Goal: Information Seeking & Learning: Learn about a topic

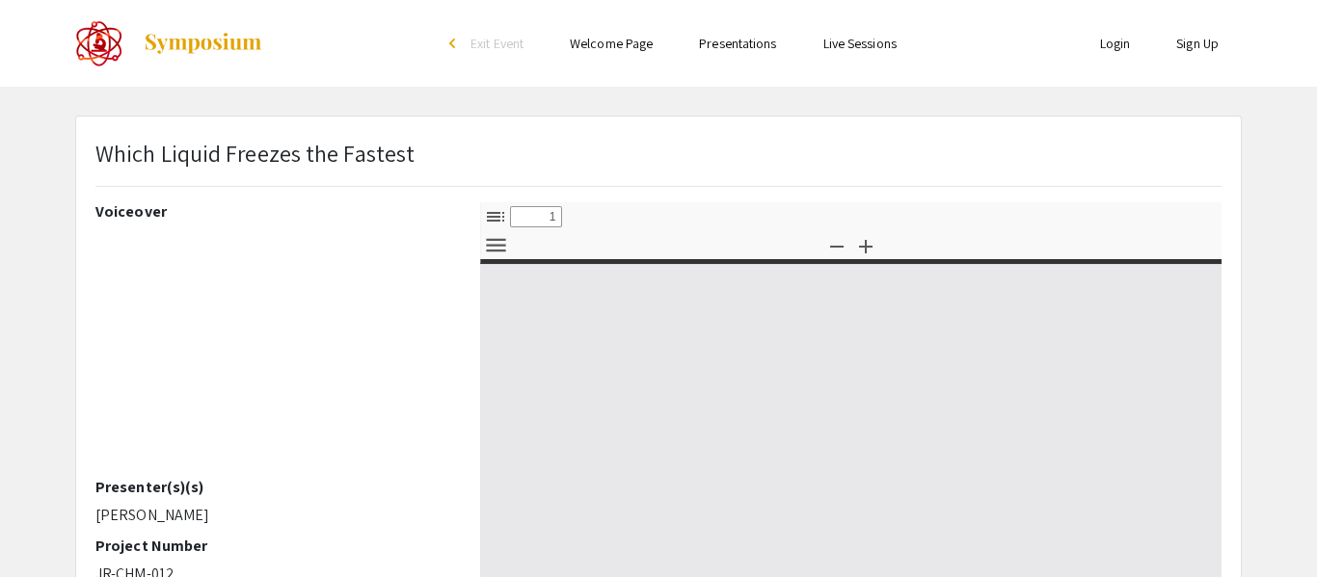
select select "custom"
type input "0"
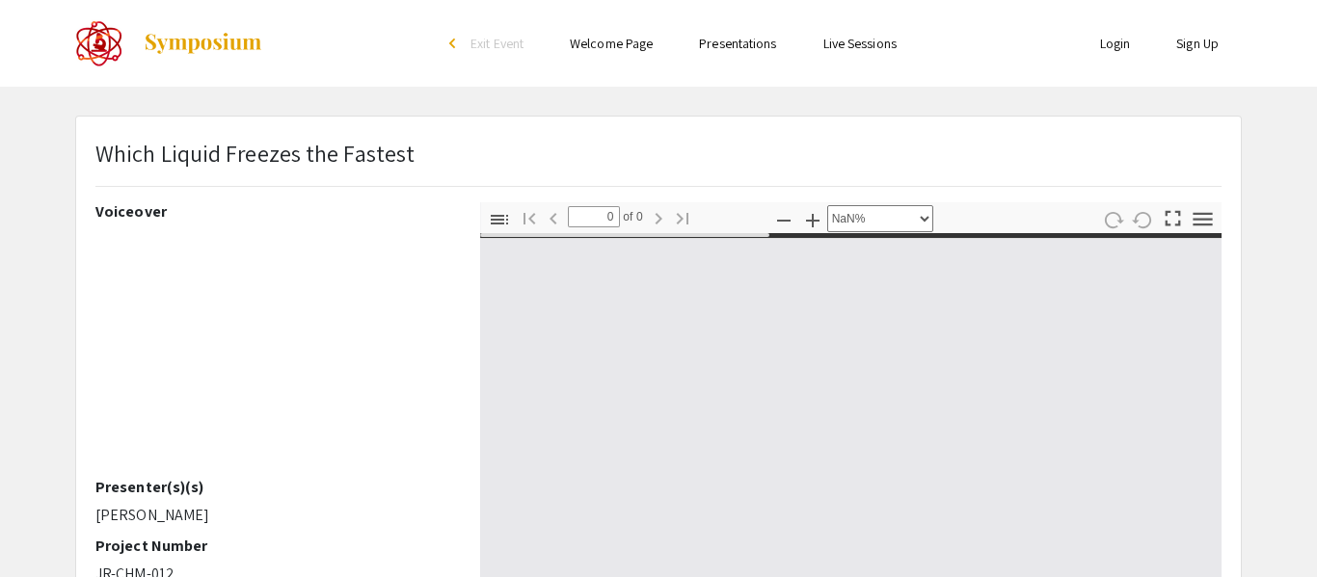
select select "auto"
type input "1"
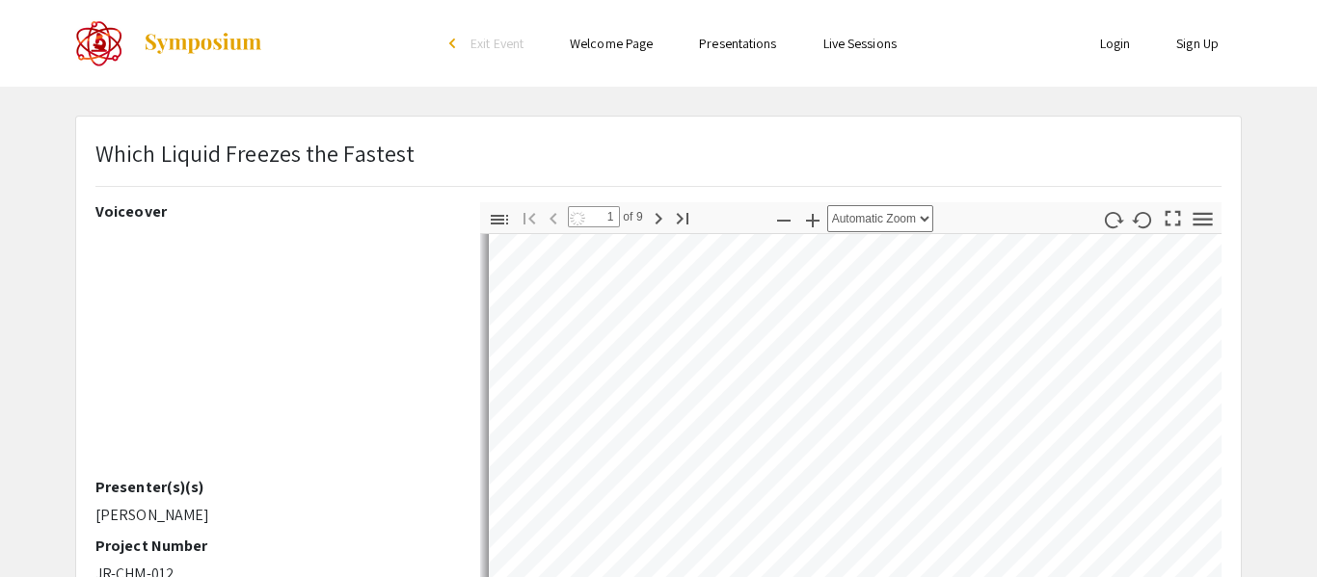
select select "auto"
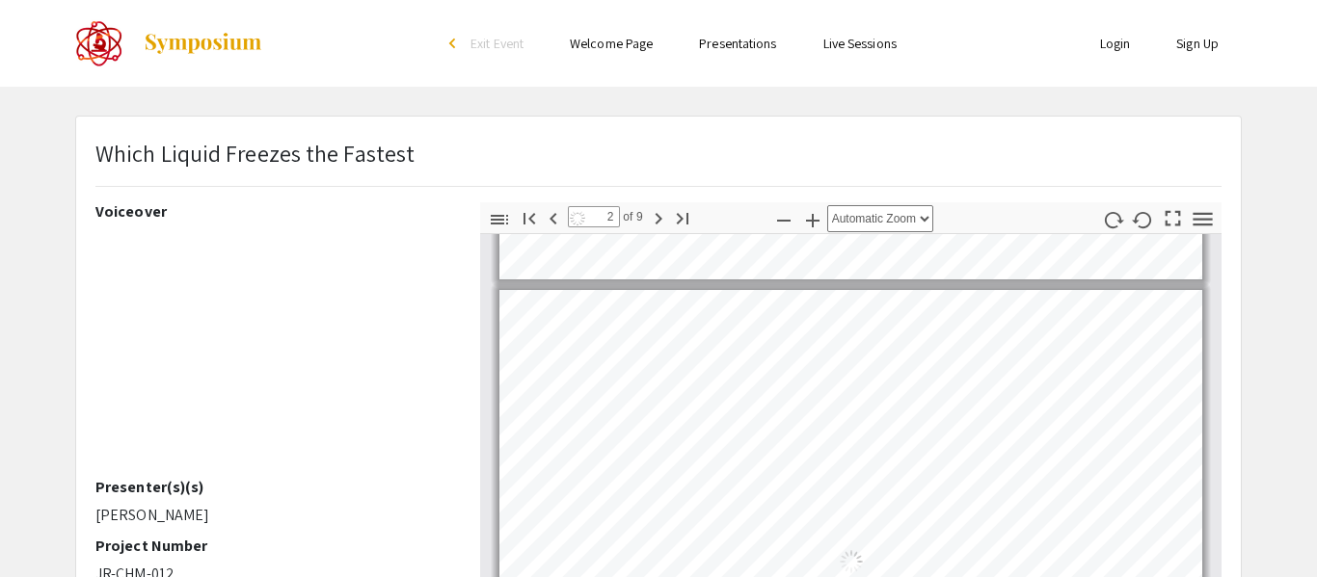
type input "3"
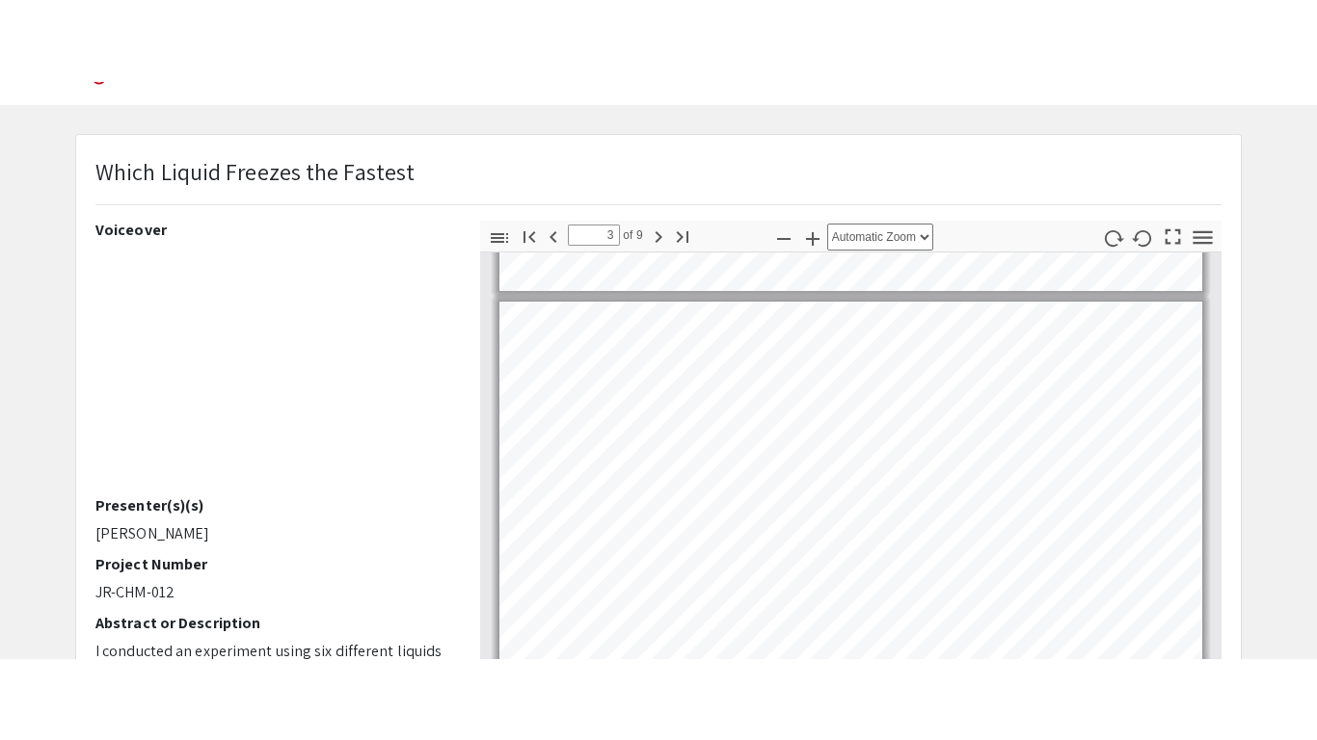
scroll to position [1064, 0]
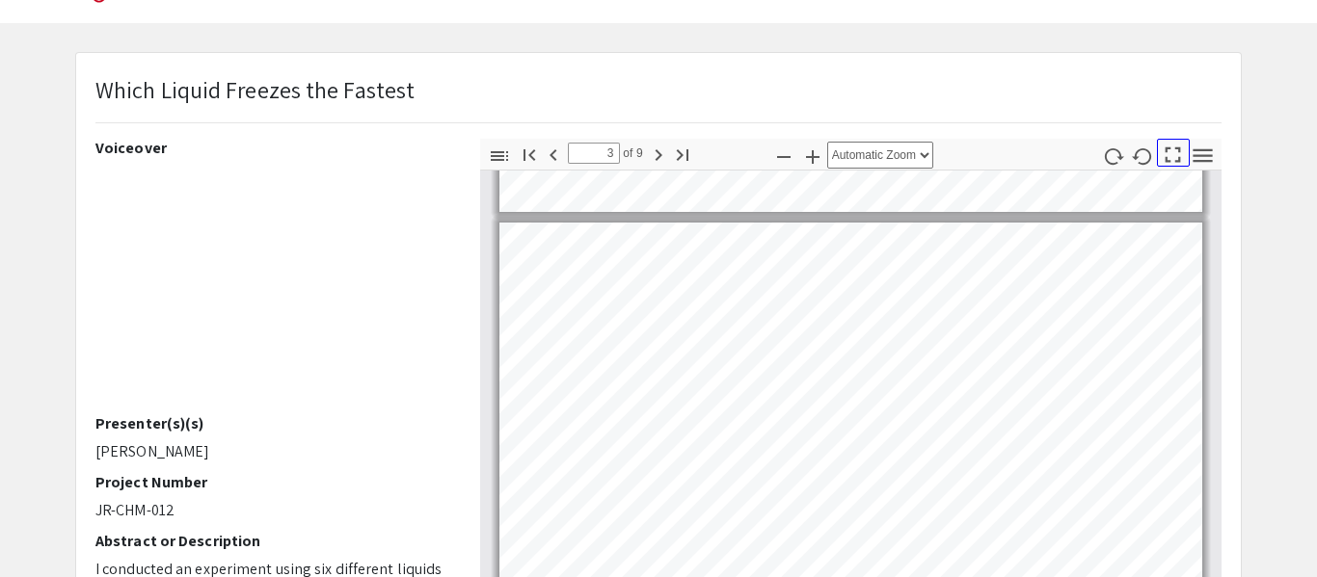
click at [1179, 150] on icon "button" at bounding box center [1173, 155] width 15 height 15
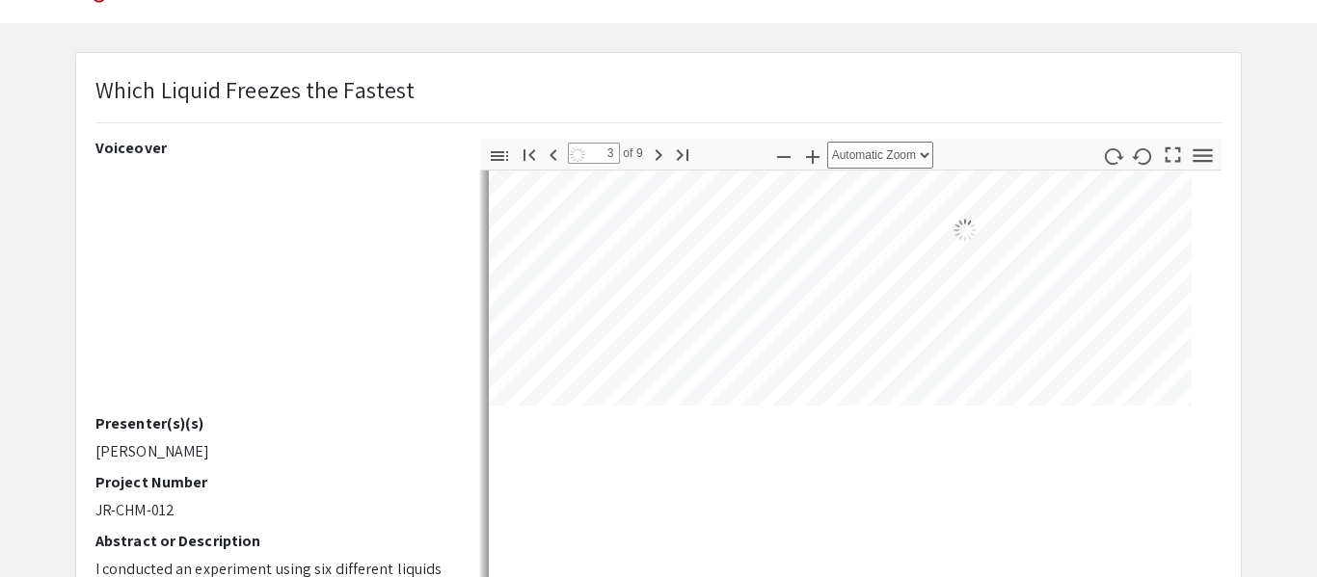
select select "page-fit"
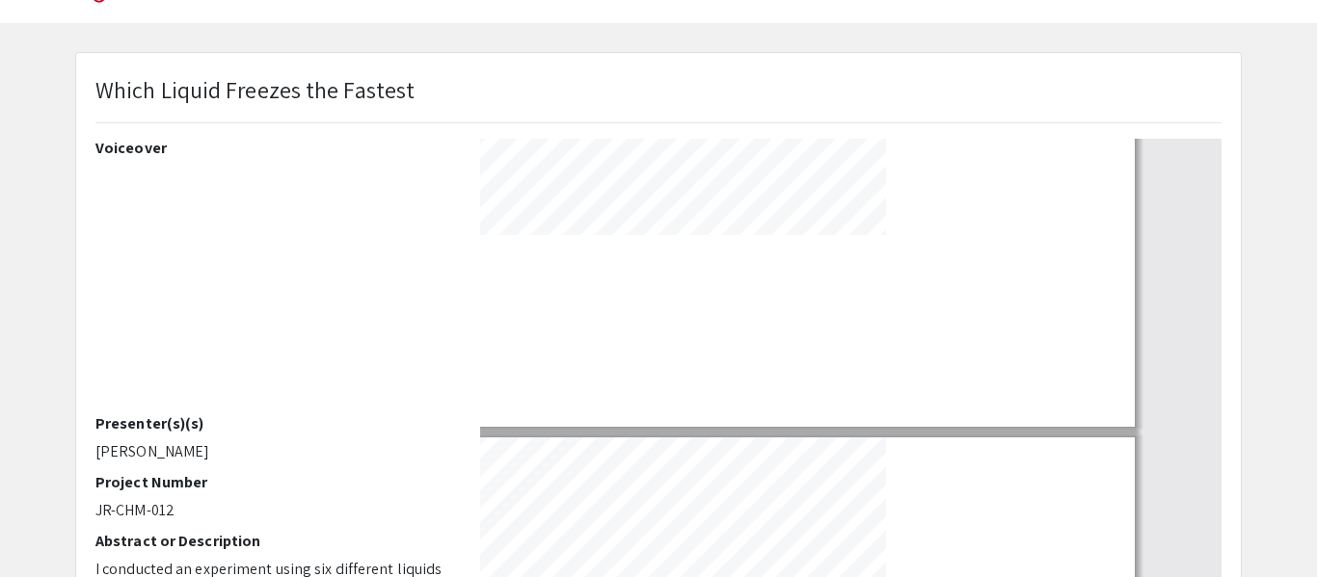
scroll to position [739, 0]
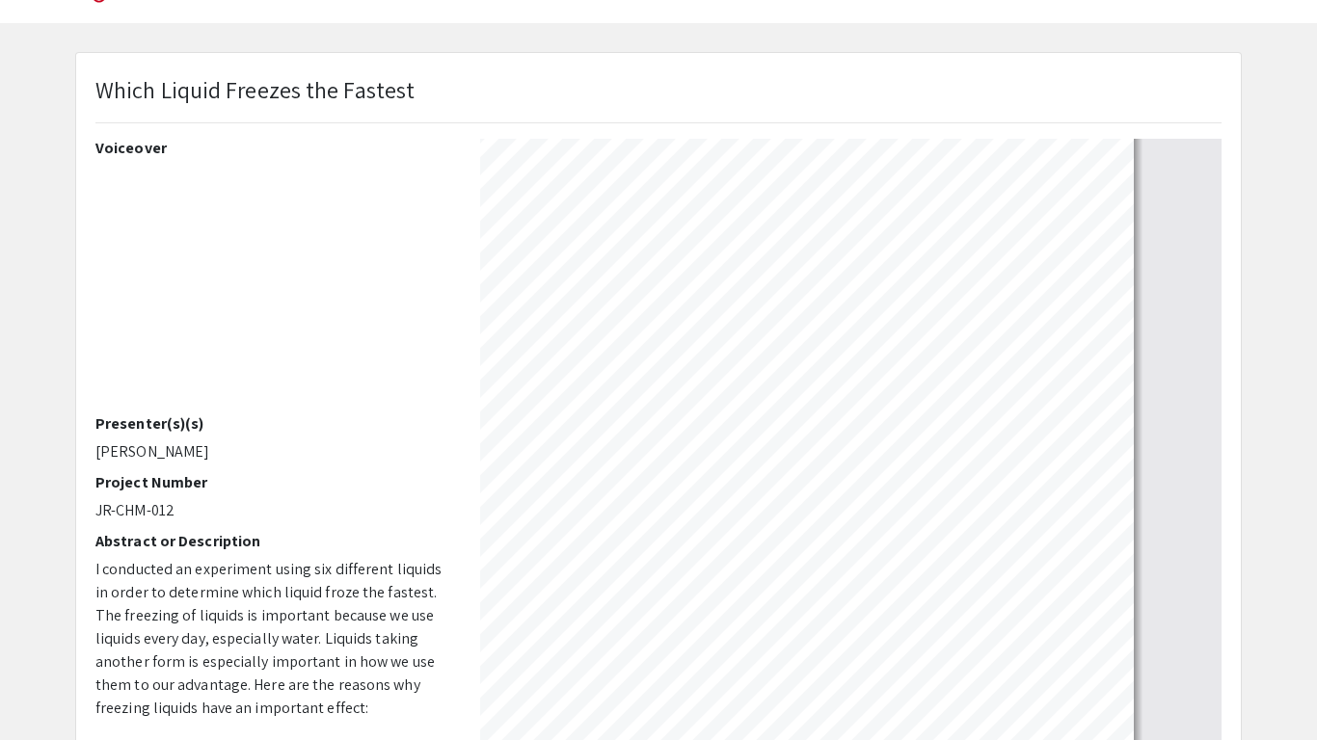
type input "4"
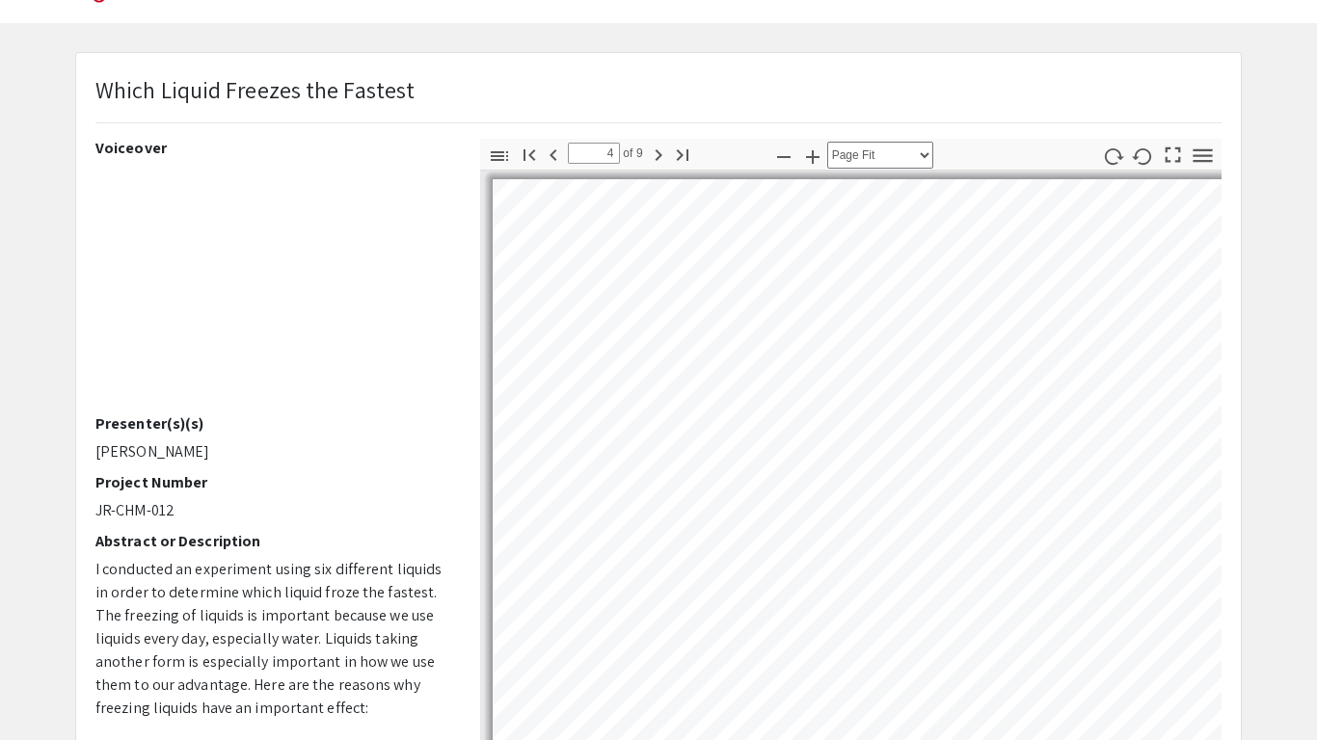
select select "auto"
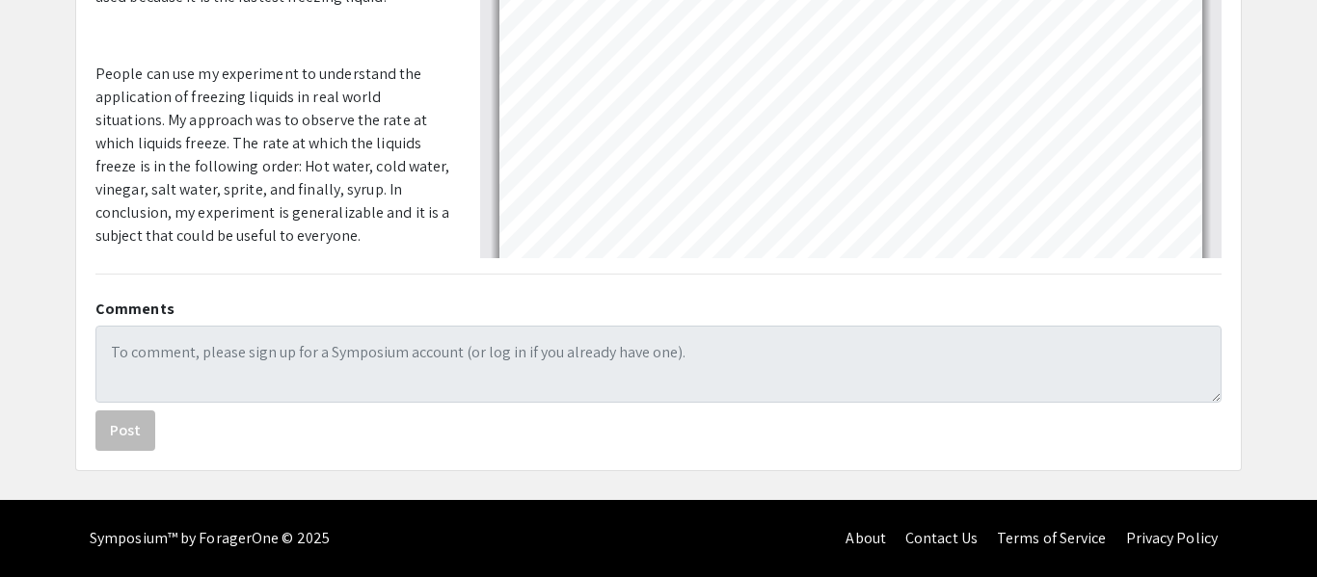
scroll to position [4056, 0]
type input "9"
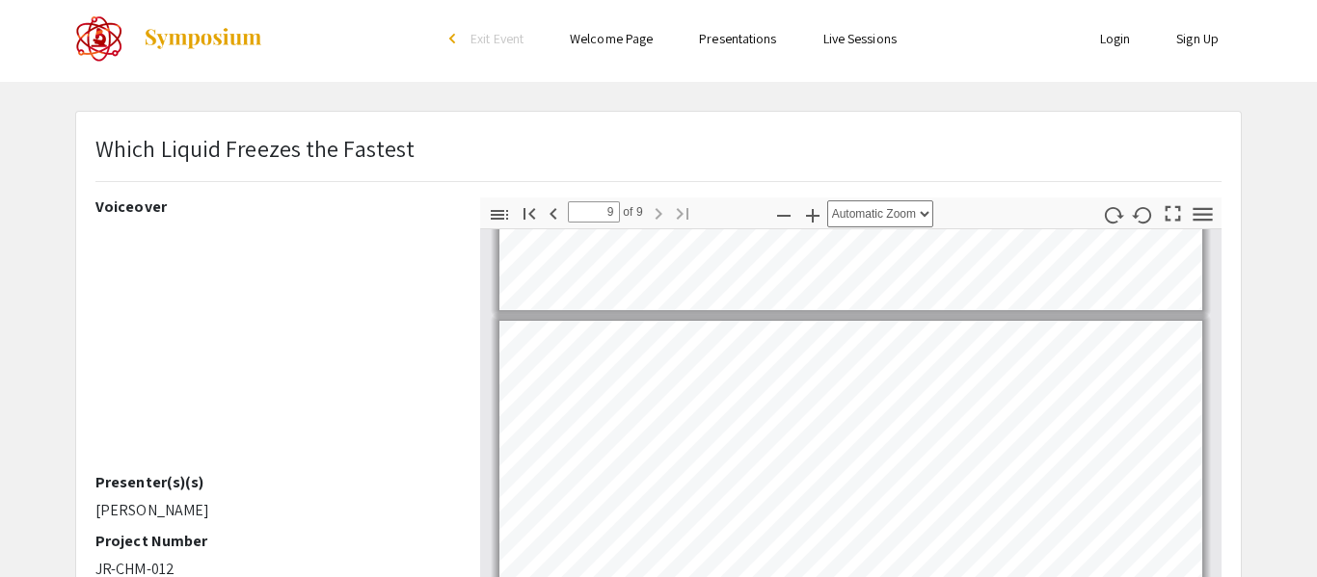
scroll to position [6, 0]
click at [177, 23] on link at bounding box center [169, 37] width 188 height 48
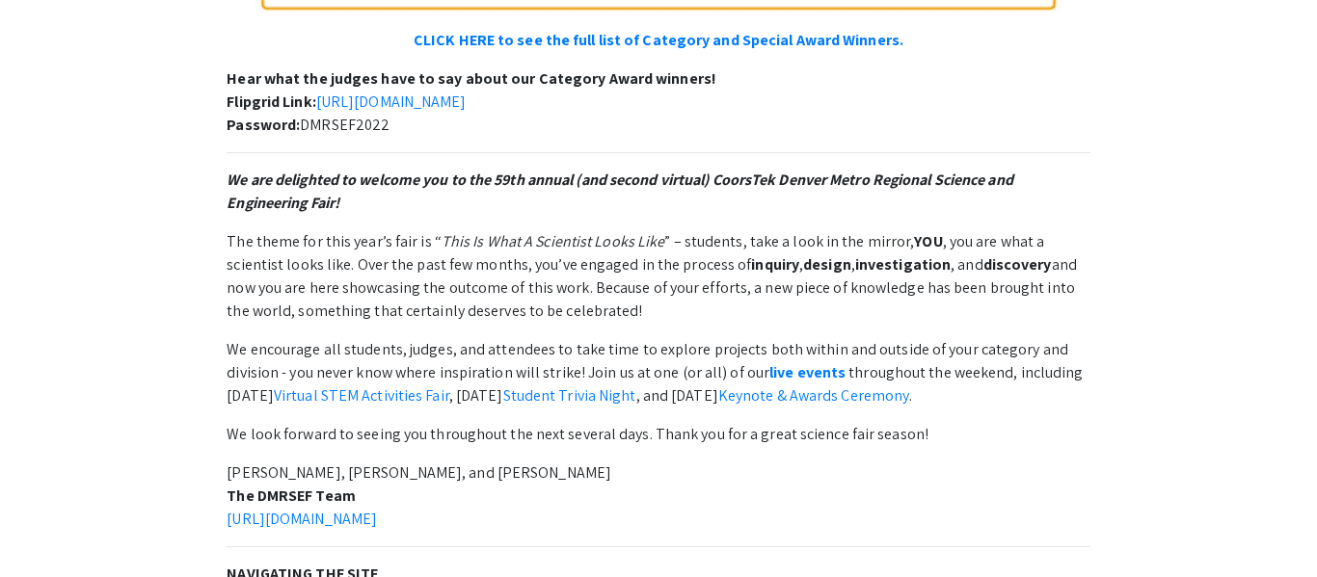
scroll to position [982, 0]
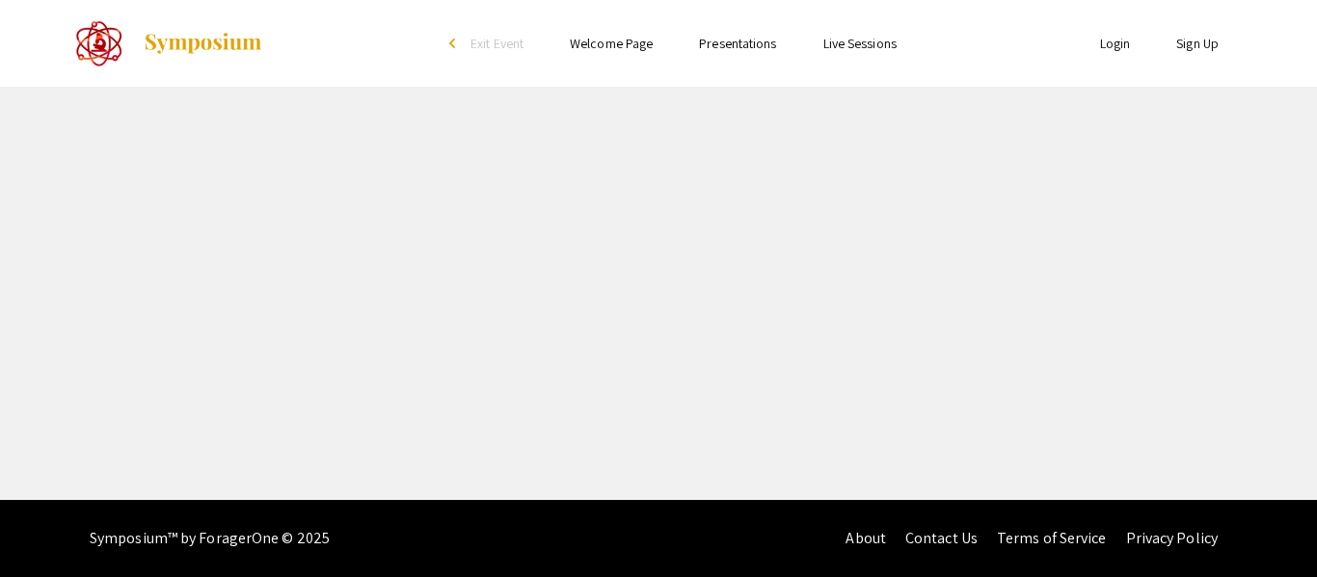
select select "custom"
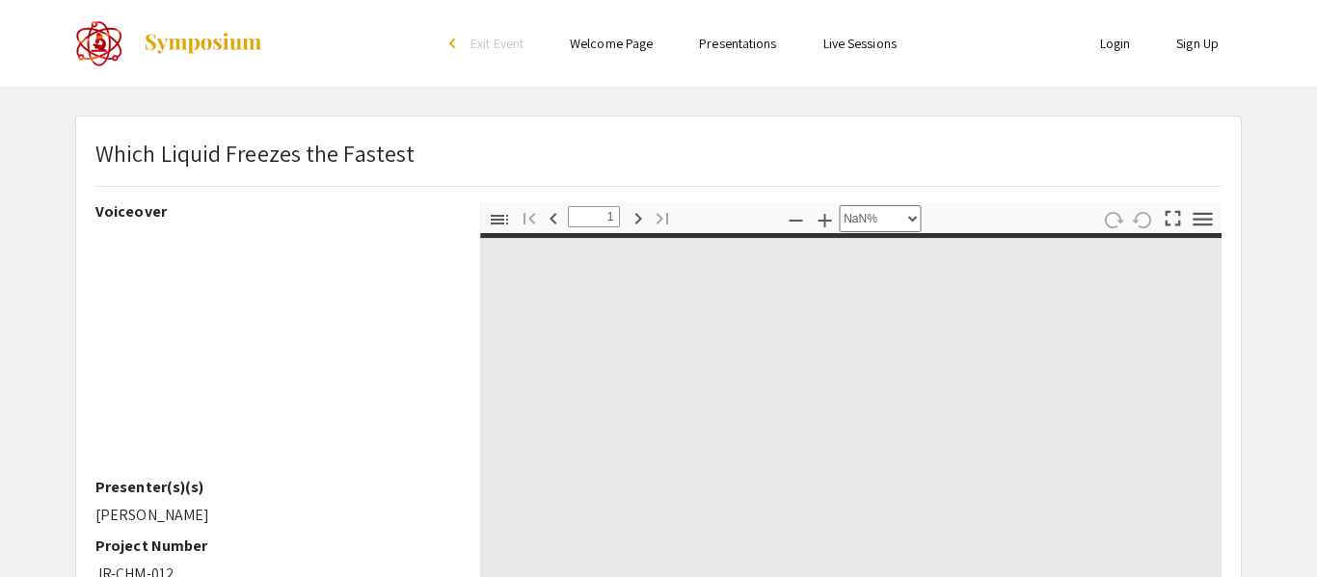
type input "0"
select select "auto"
type input "1"
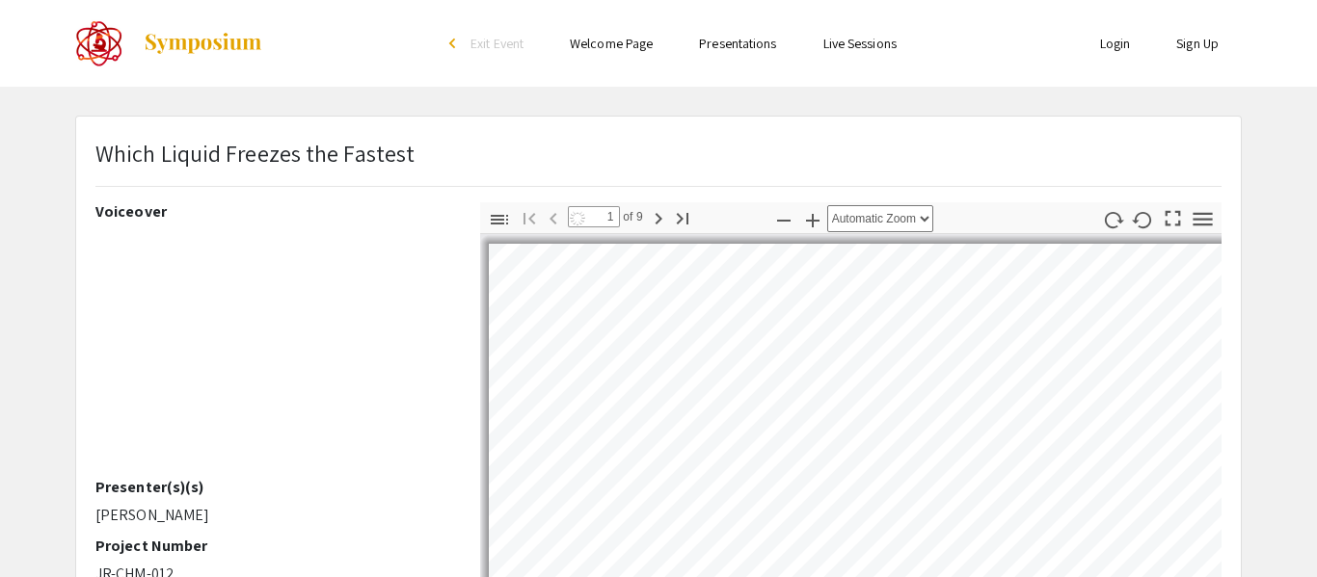
select select "auto"
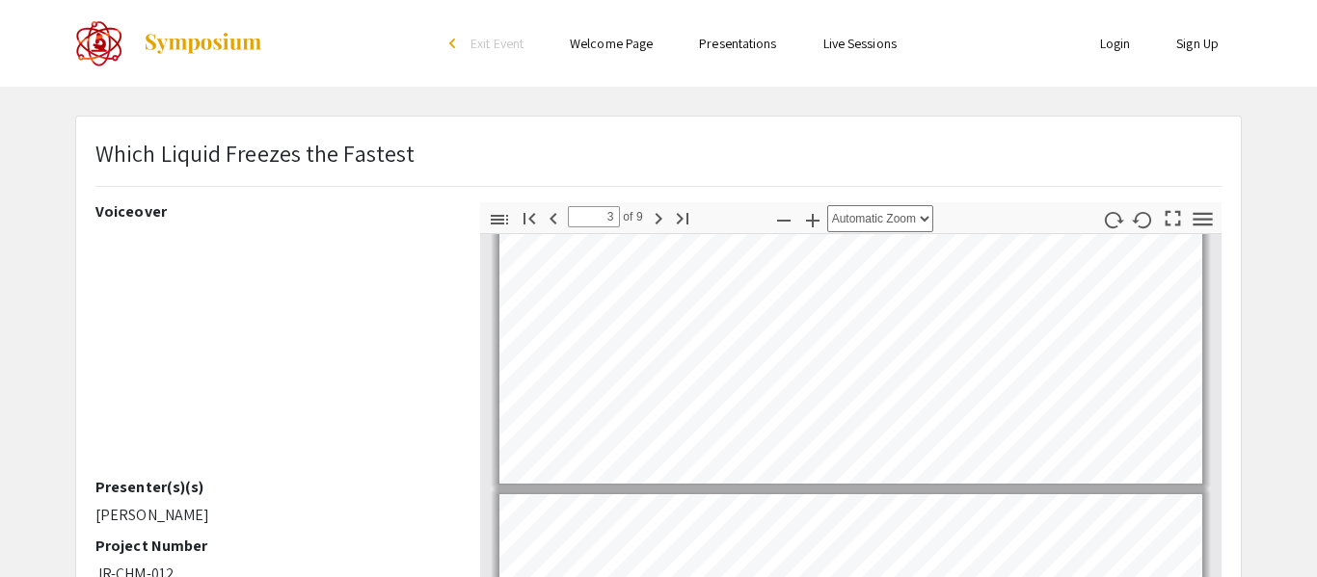
type input "2"
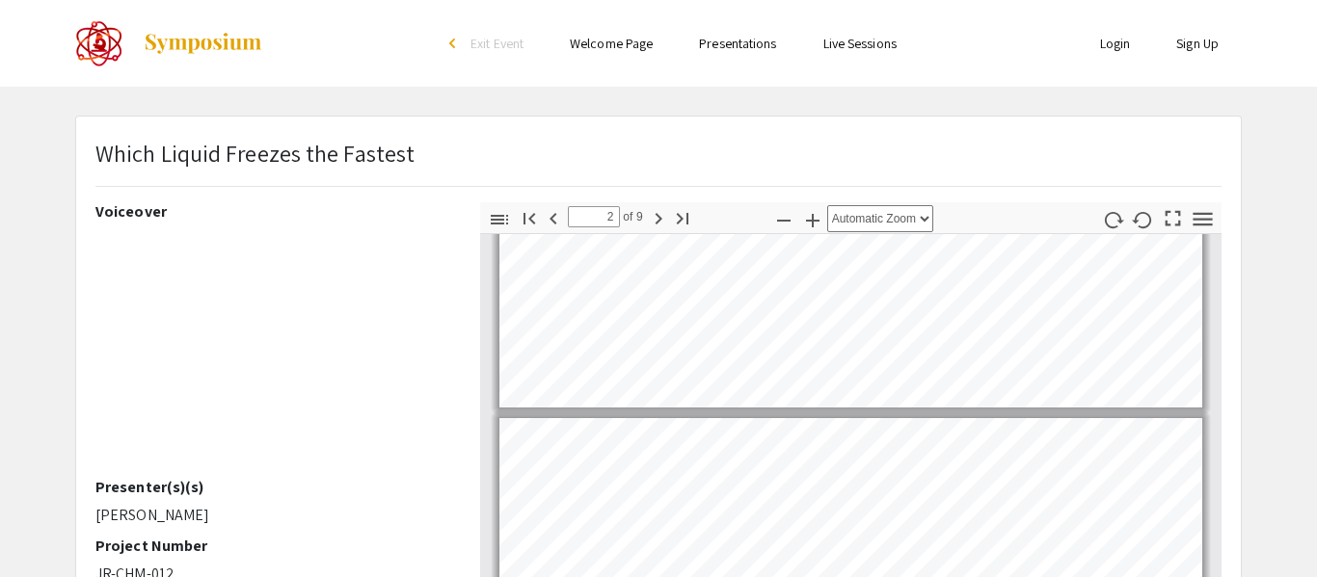
scroll to position [378, 0]
click at [653, 40] on li "Welcome Page" at bounding box center [611, 43] width 129 height 23
click at [634, 35] on link "Welcome Page" at bounding box center [611, 43] width 83 height 17
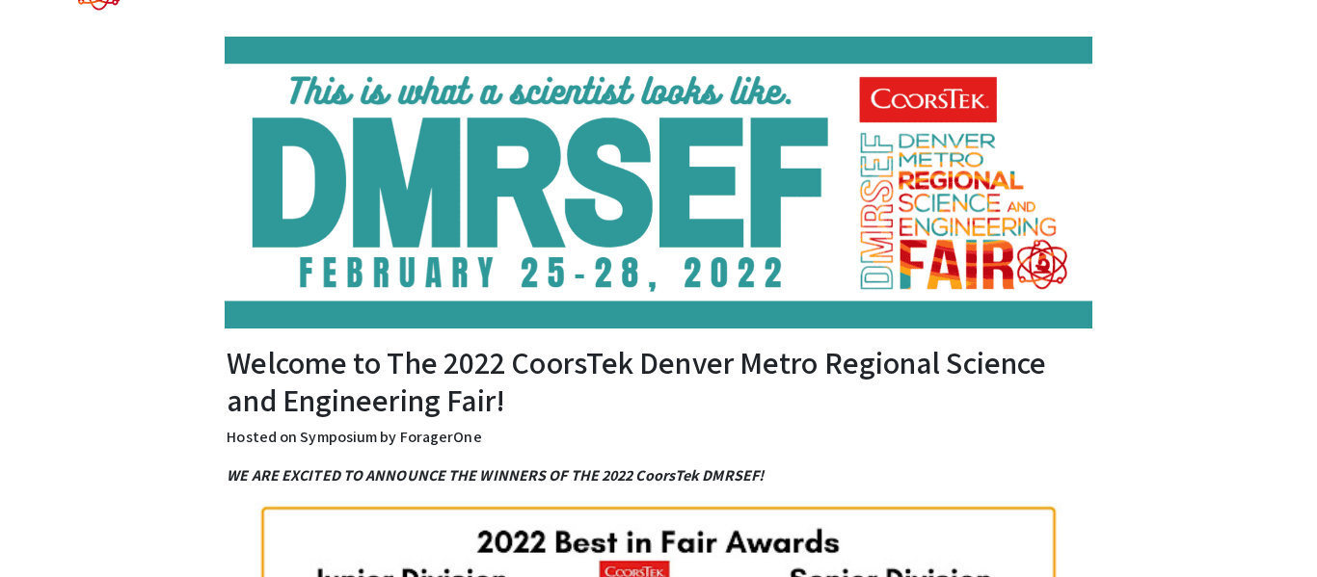
scroll to position [58, 0]
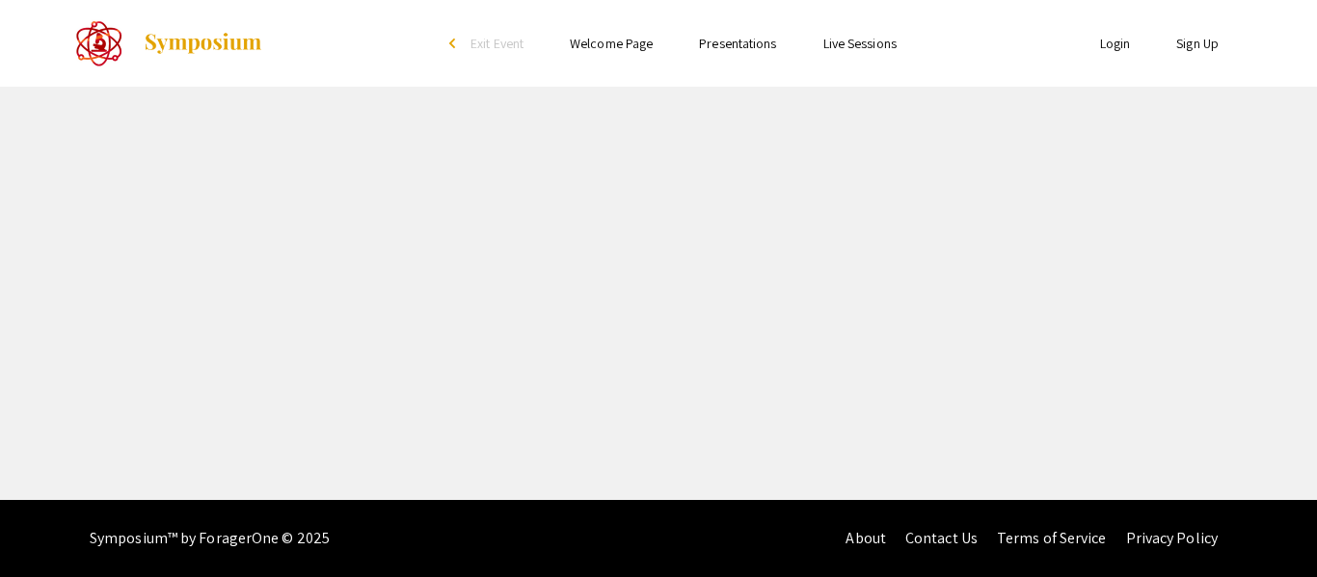
select select "custom"
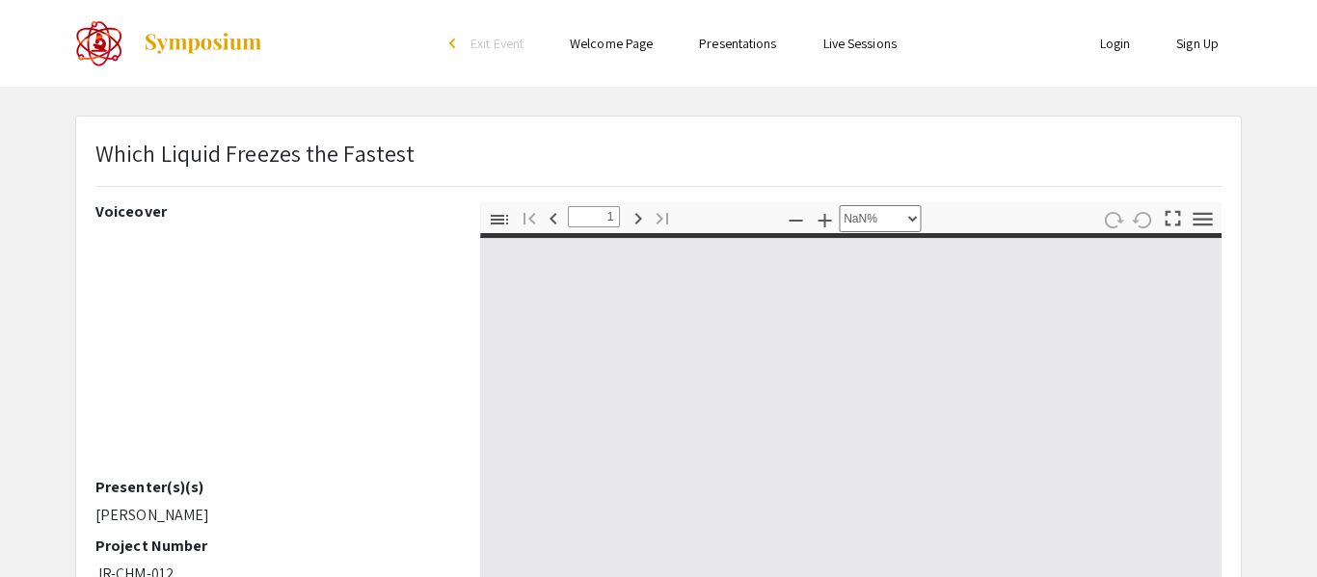
type input "0"
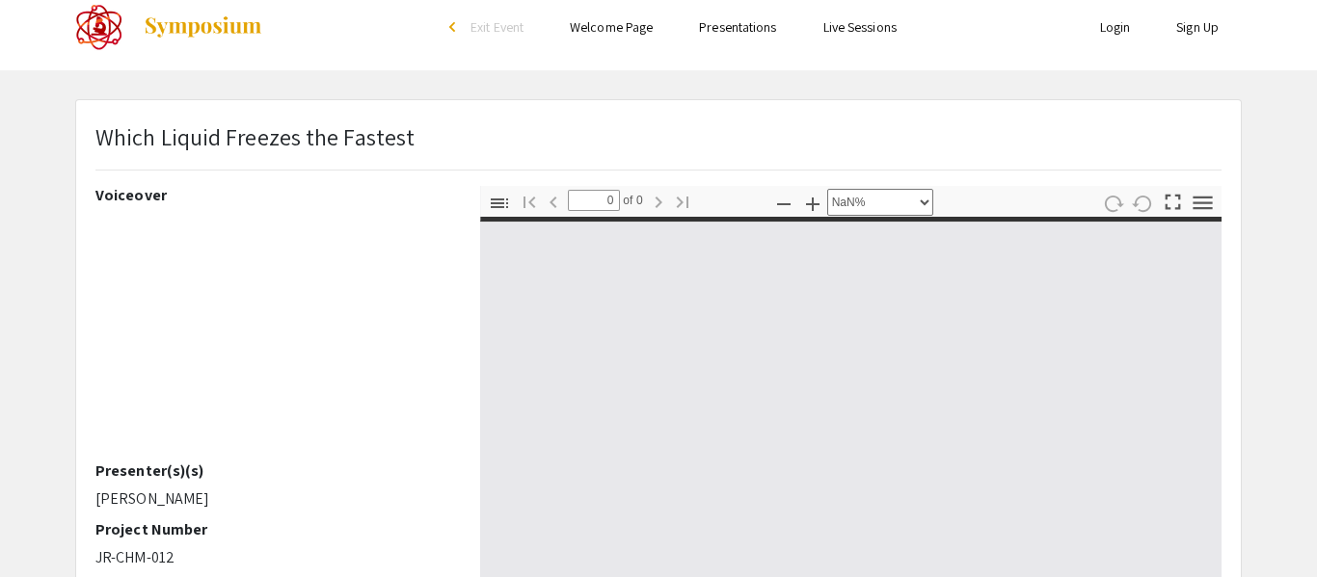
scroll to position [273, 0]
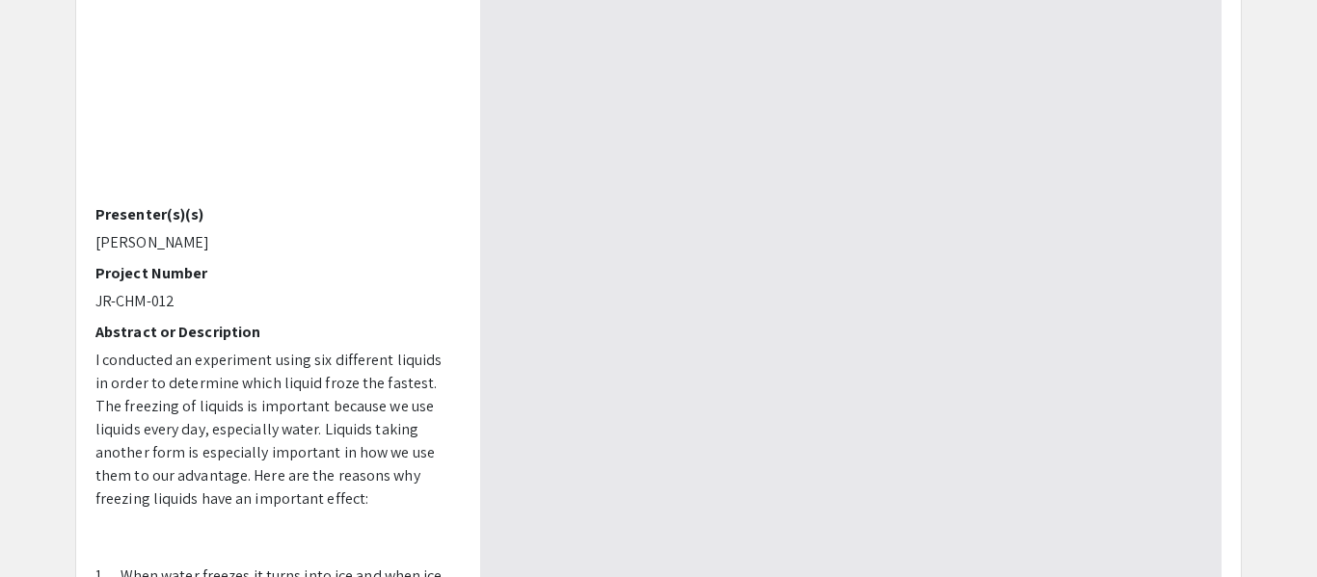
select select "auto"
type input "1"
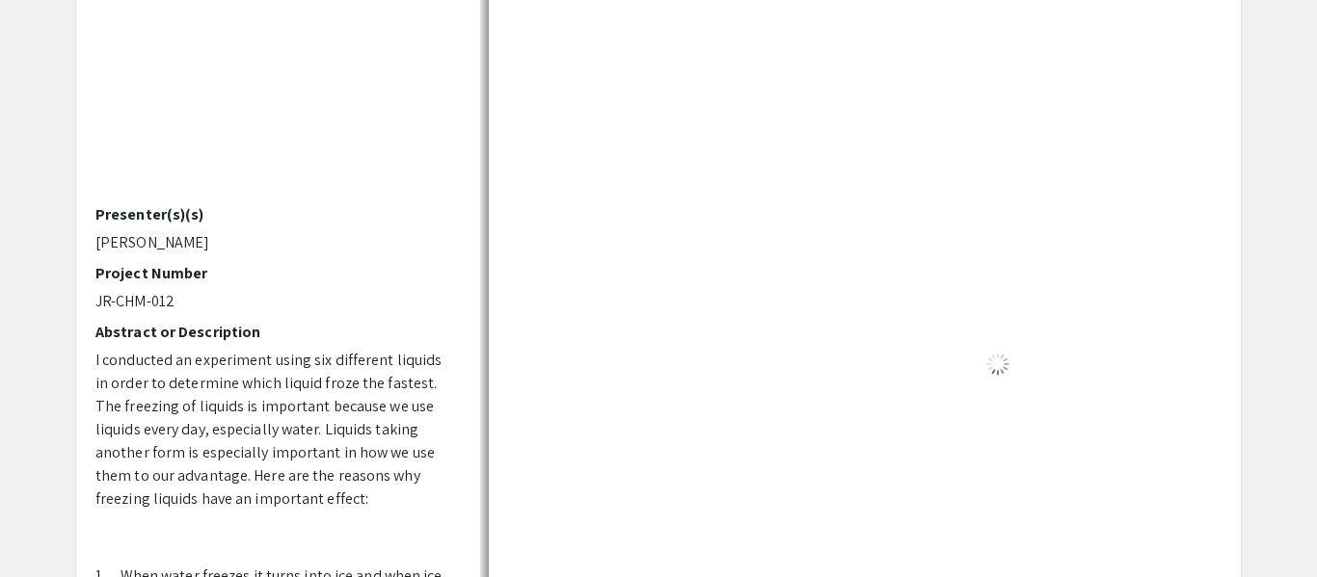
select select "auto"
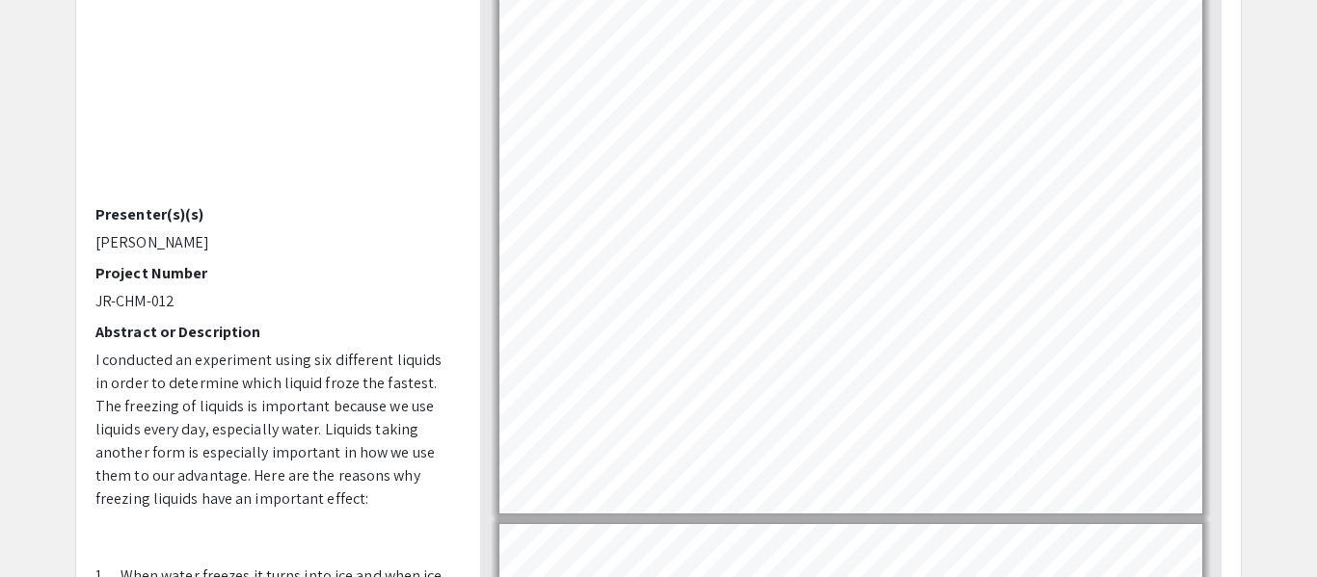
scroll to position [3, 0]
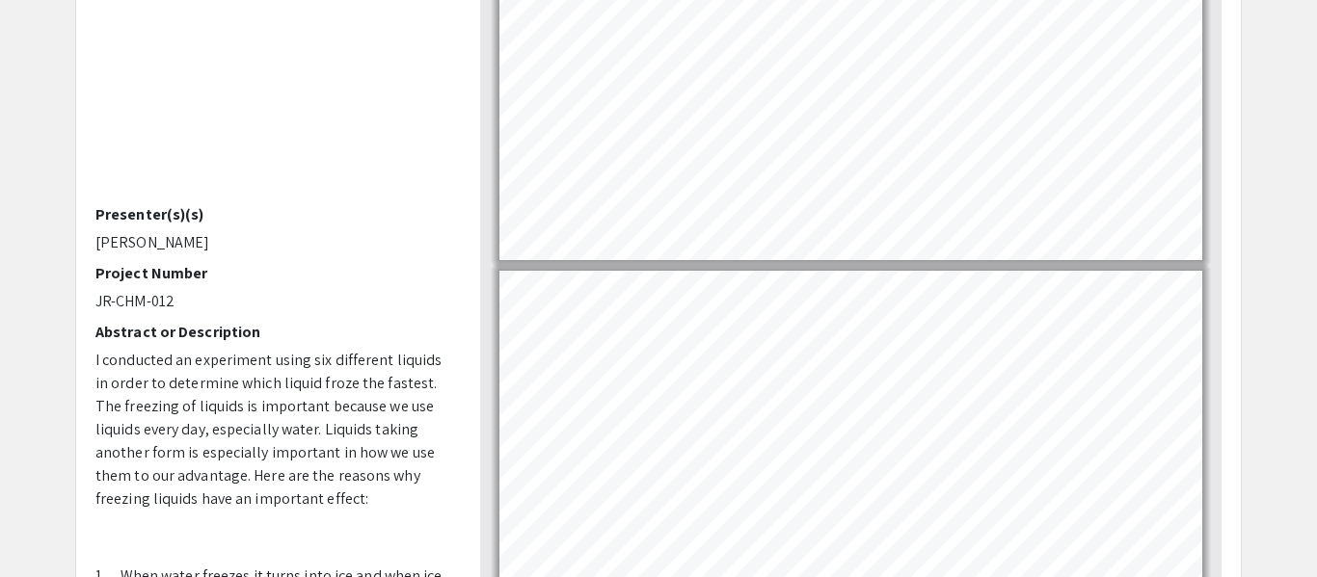
type input "2"
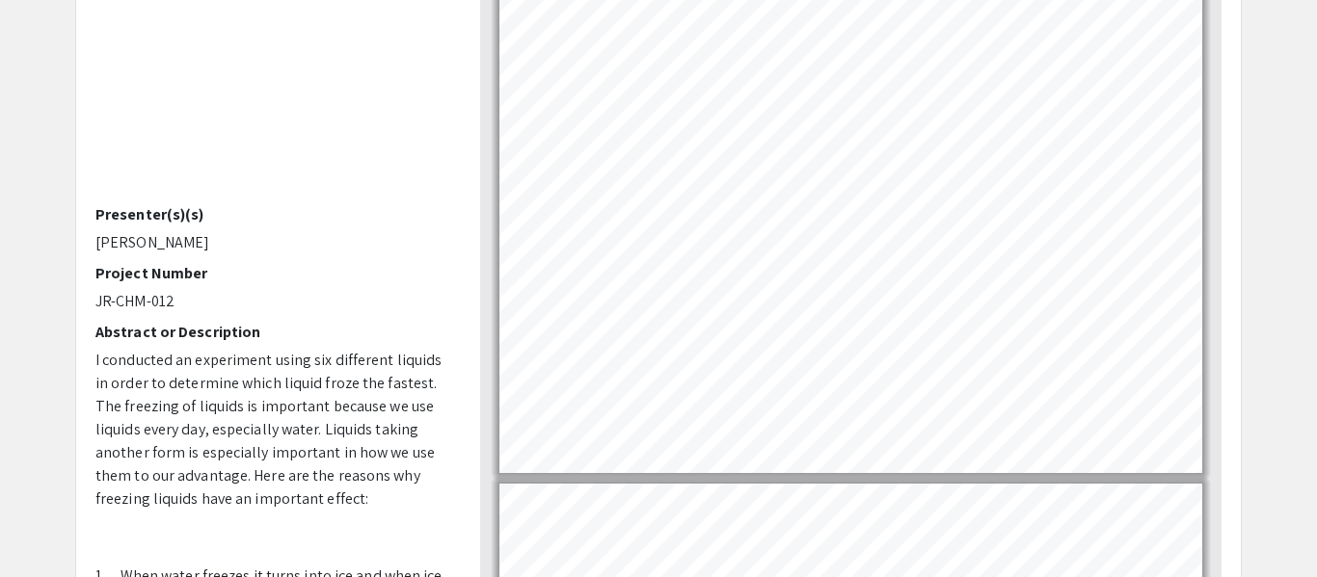
scroll to position [598, 0]
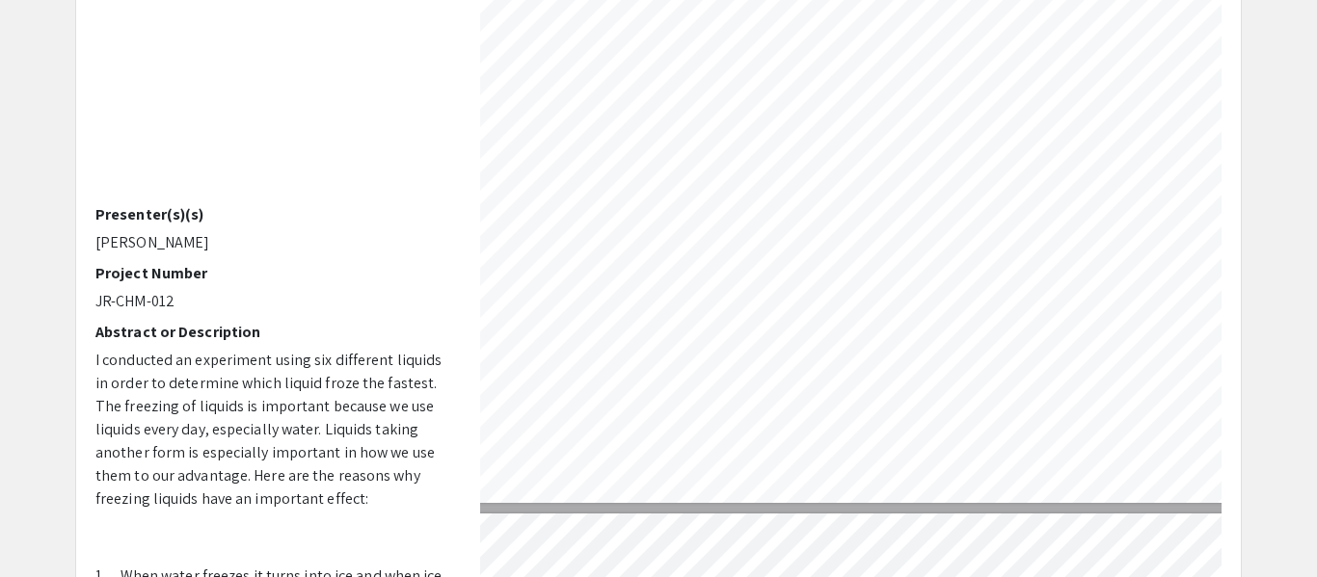
select select "custom"
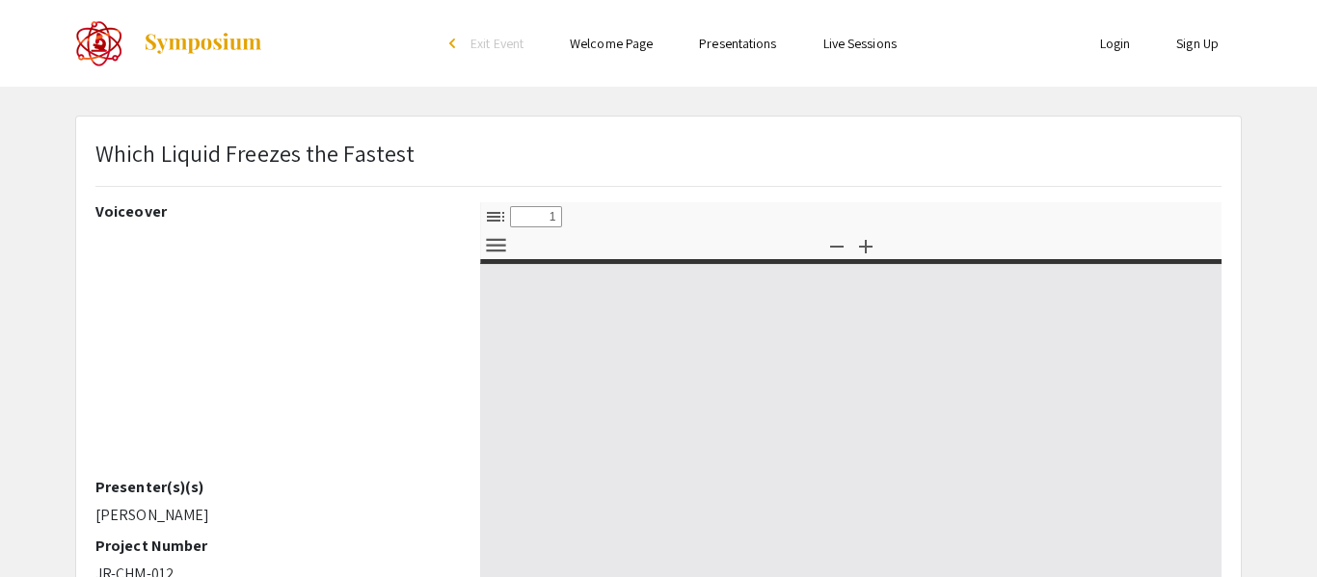
select select "custom"
type input "0"
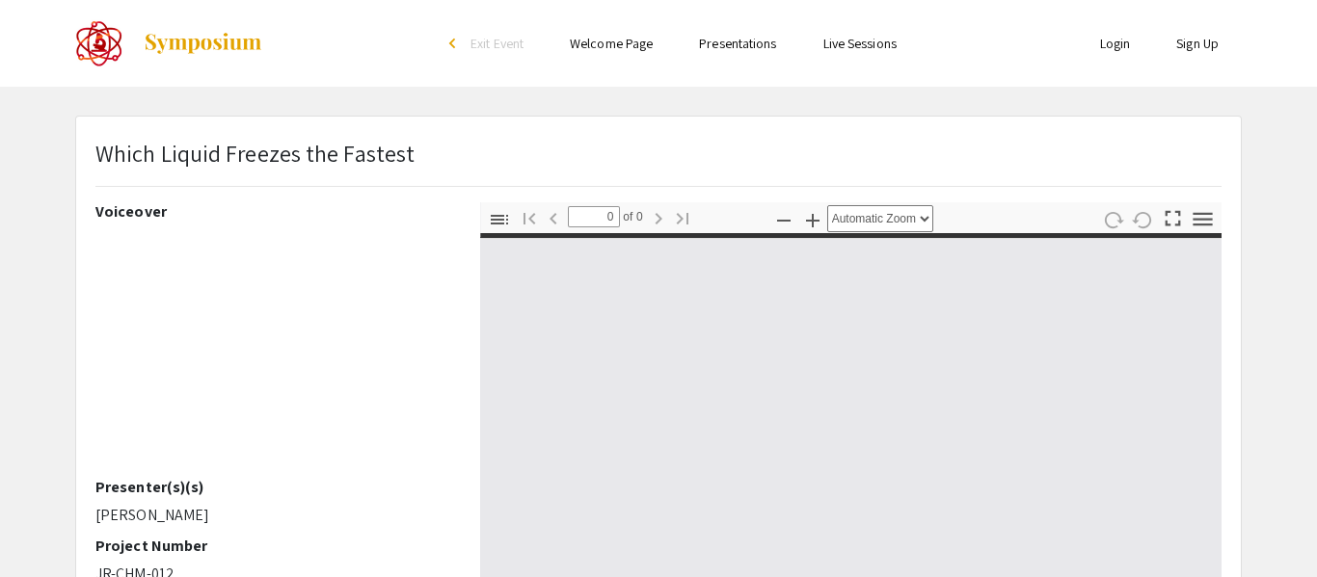
select select "custom"
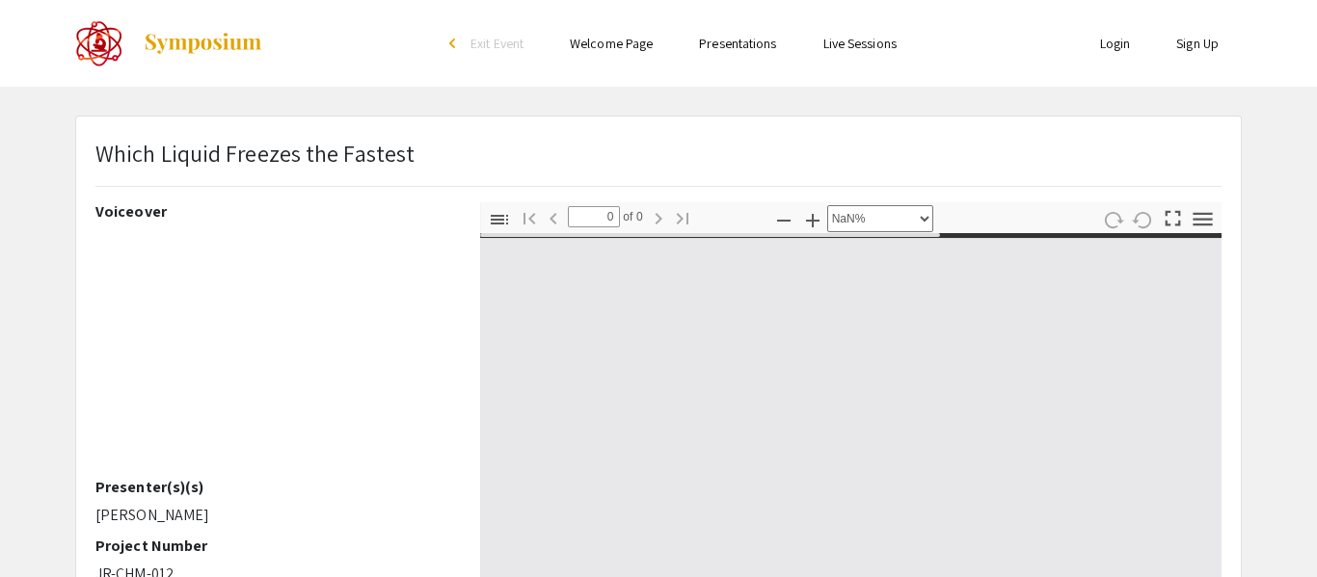
type input "1"
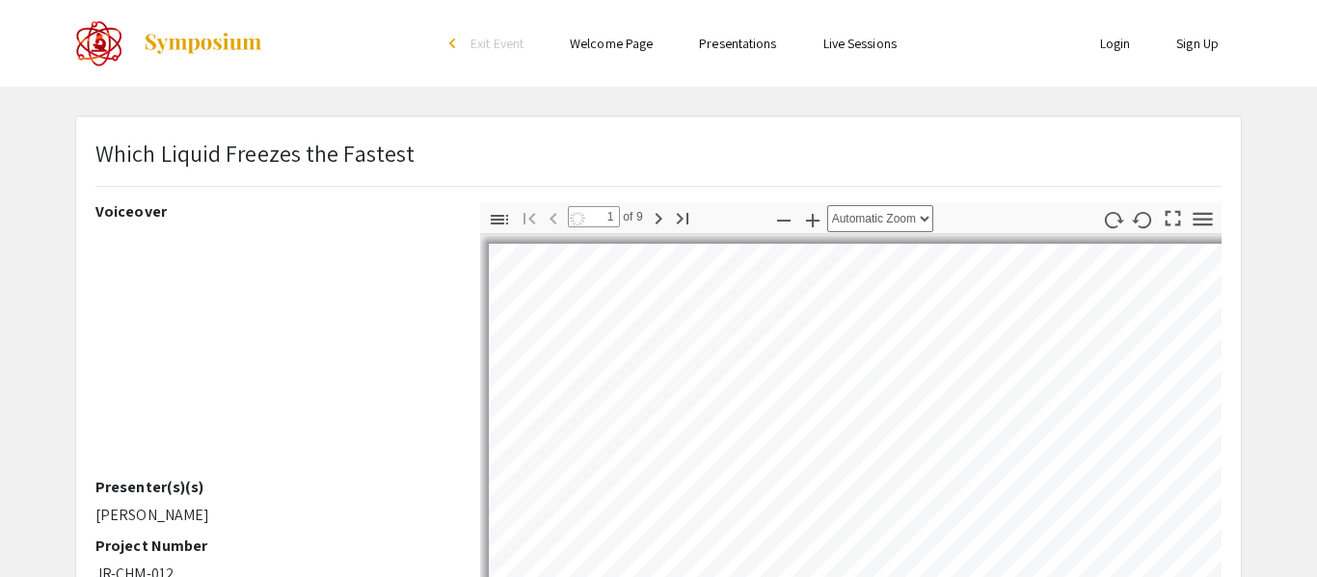
select select "custom"
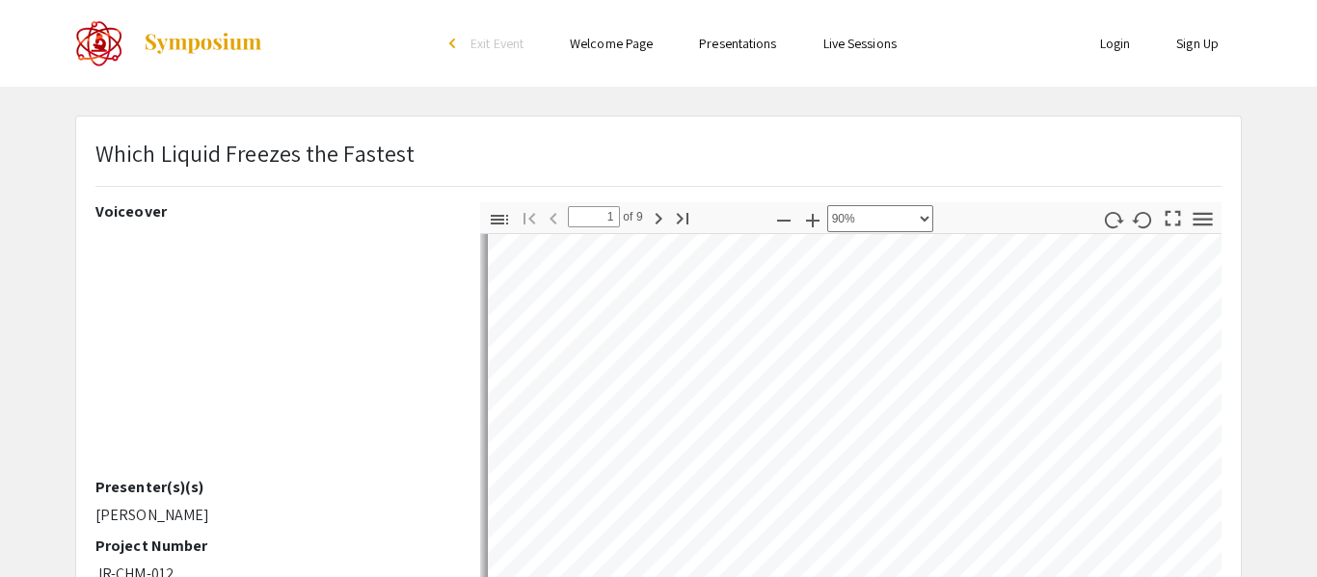
scroll to position [174, 1]
click at [909, 220] on select "Automatic Zoom Actual Size Page Fit Page Width 50% 100% 125% 150% 200% 300% 400…" at bounding box center [880, 218] width 106 height 27
click at [986, 219] on div "Toggle Sidebar Find Go to First Page Previous 1 of 9 Next Go to Last Page Zoom …" at bounding box center [850, 217] width 741 height 31
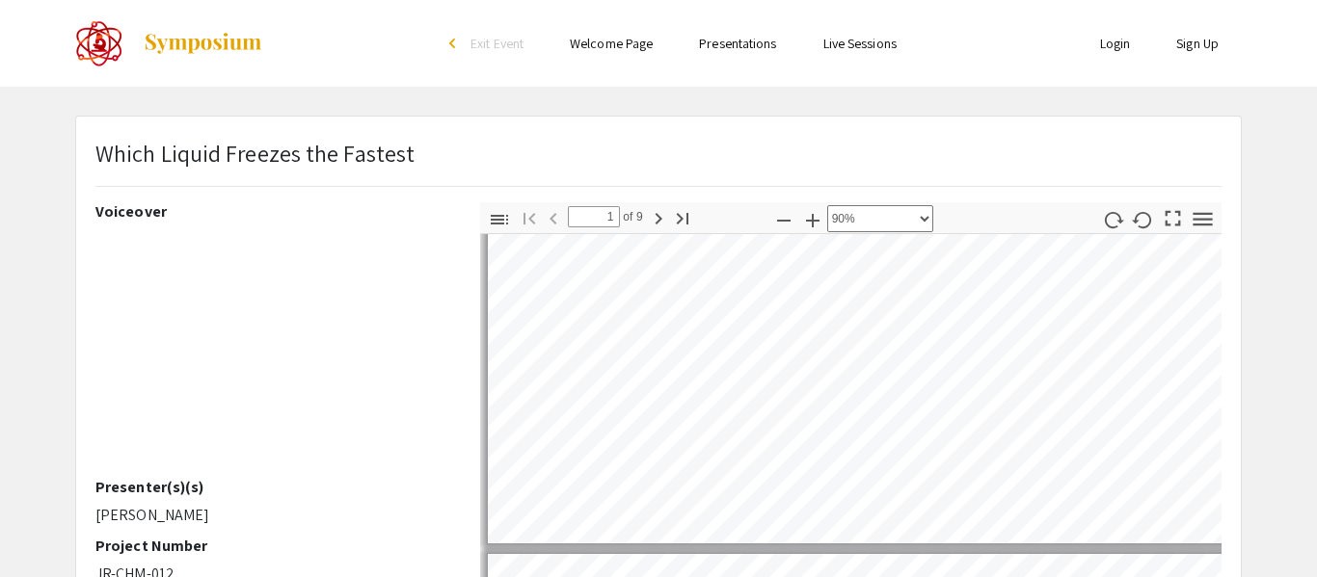
type input "2"
select select "custom"
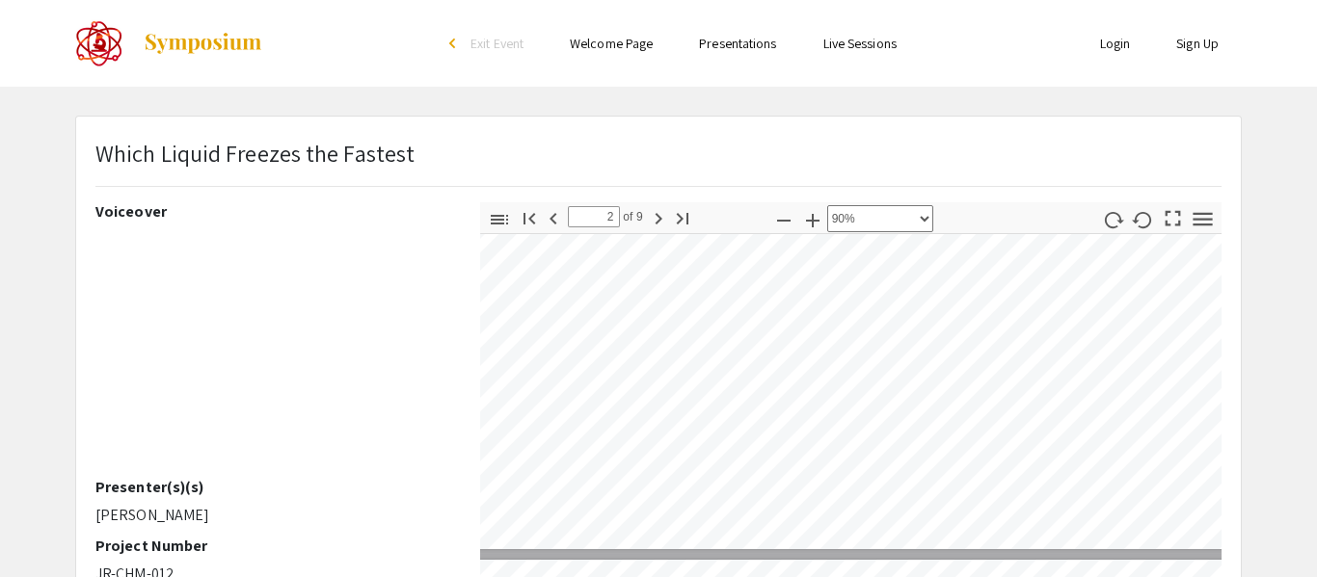
type input "1"
select select "custom"
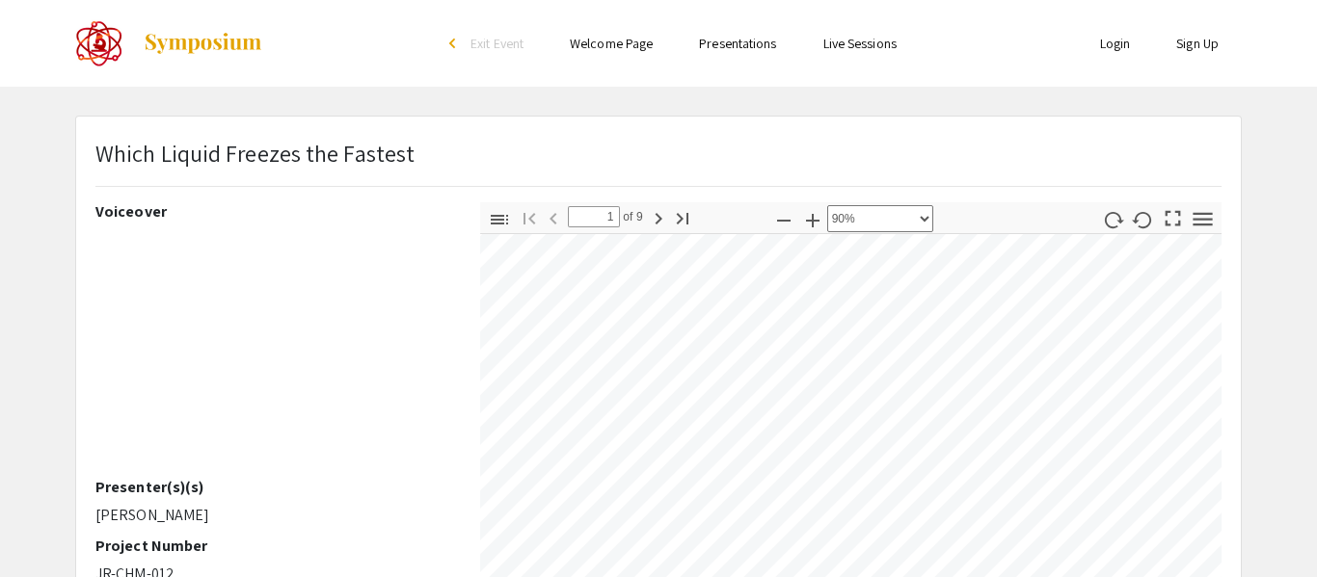
type input "2"
select select "custom"
type input "3"
select select "custom"
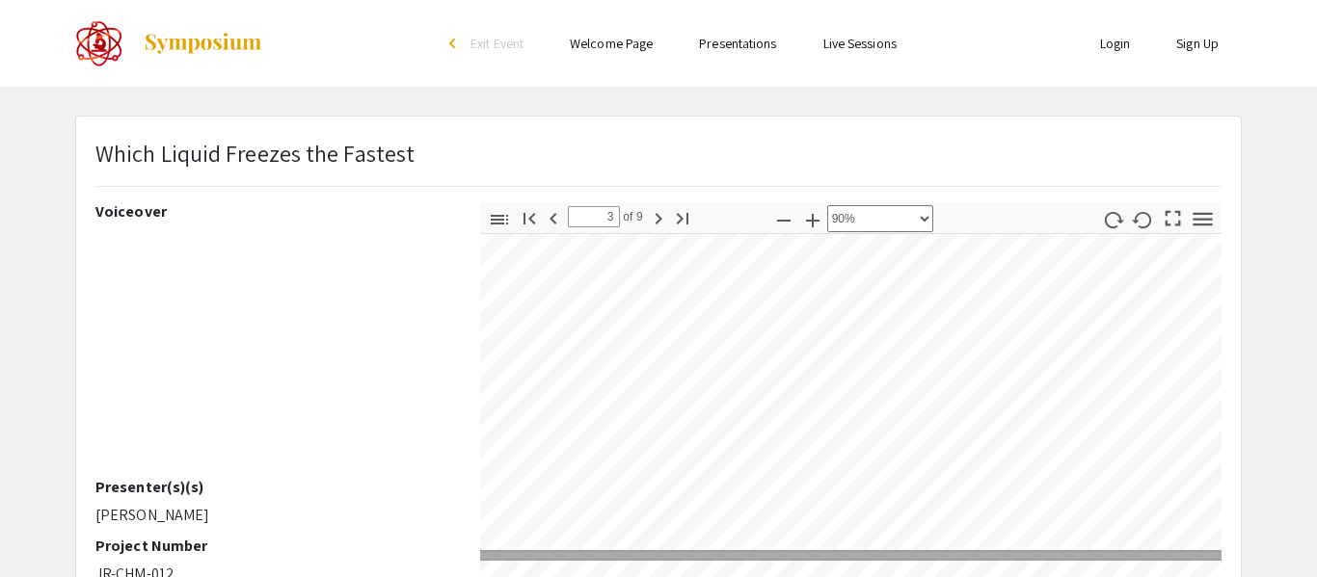
type input "4"
select select "custom"
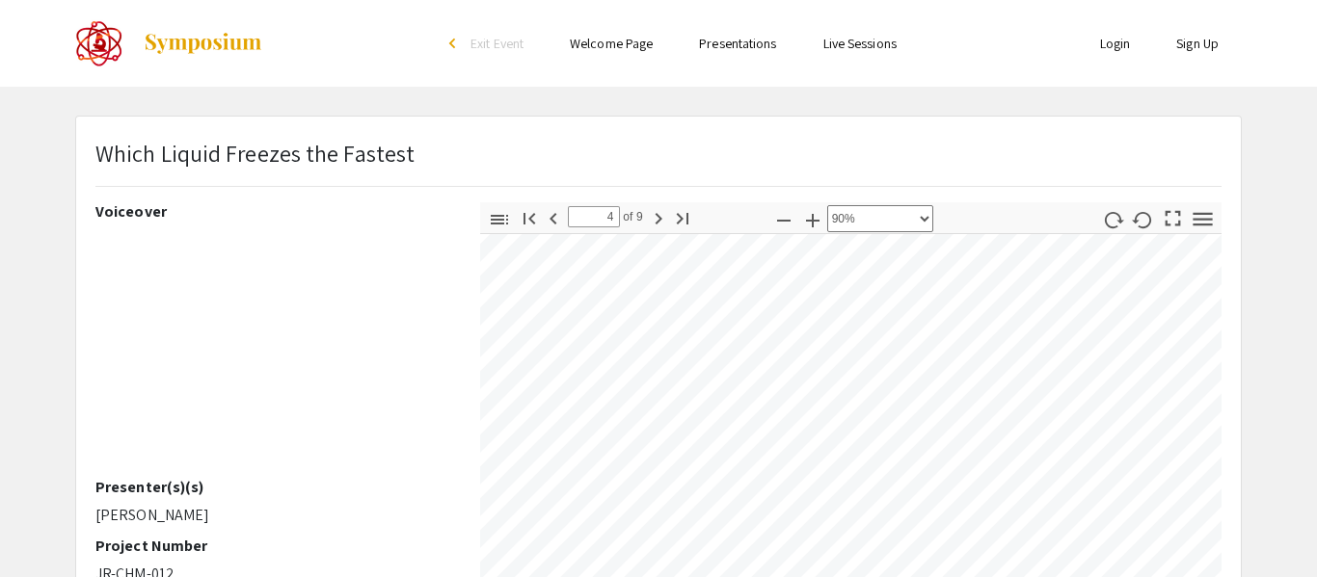
scroll to position [2371, 81]
type input "5"
select select "custom"
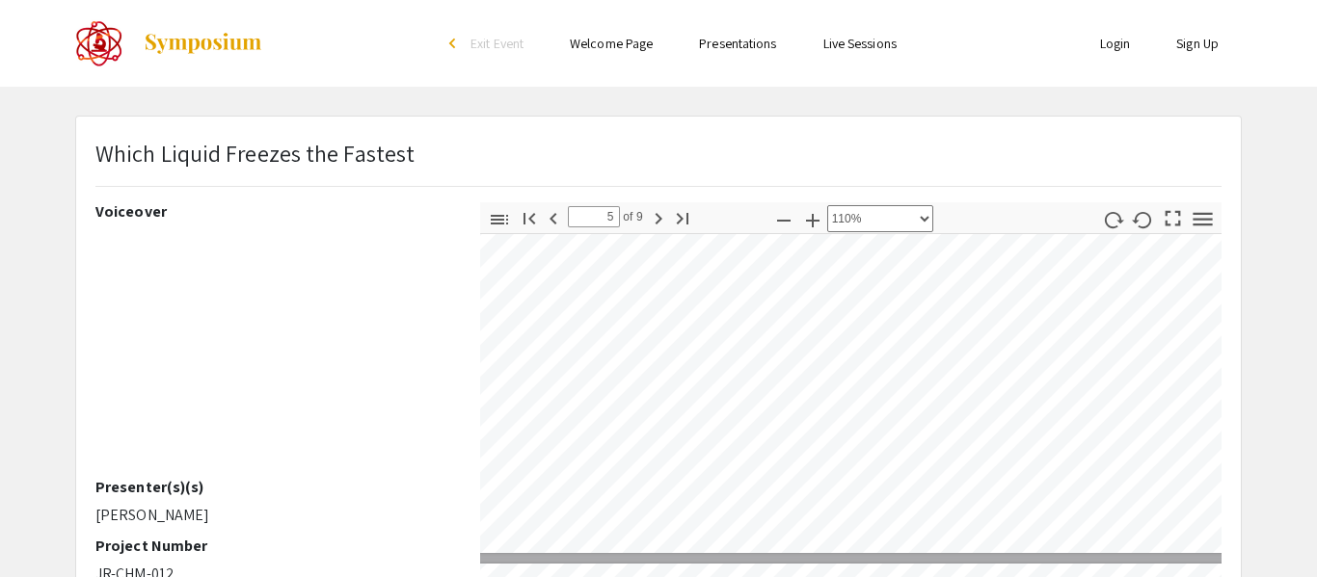
type input "6"
select select "custom"
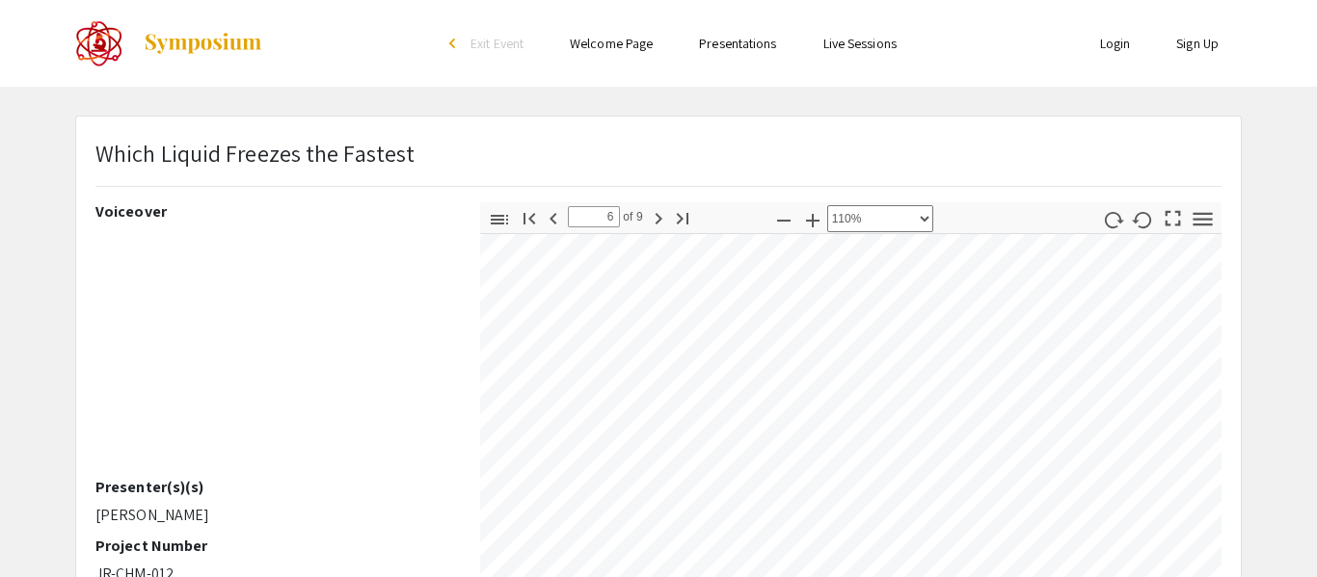
type input "7"
select select "custom"
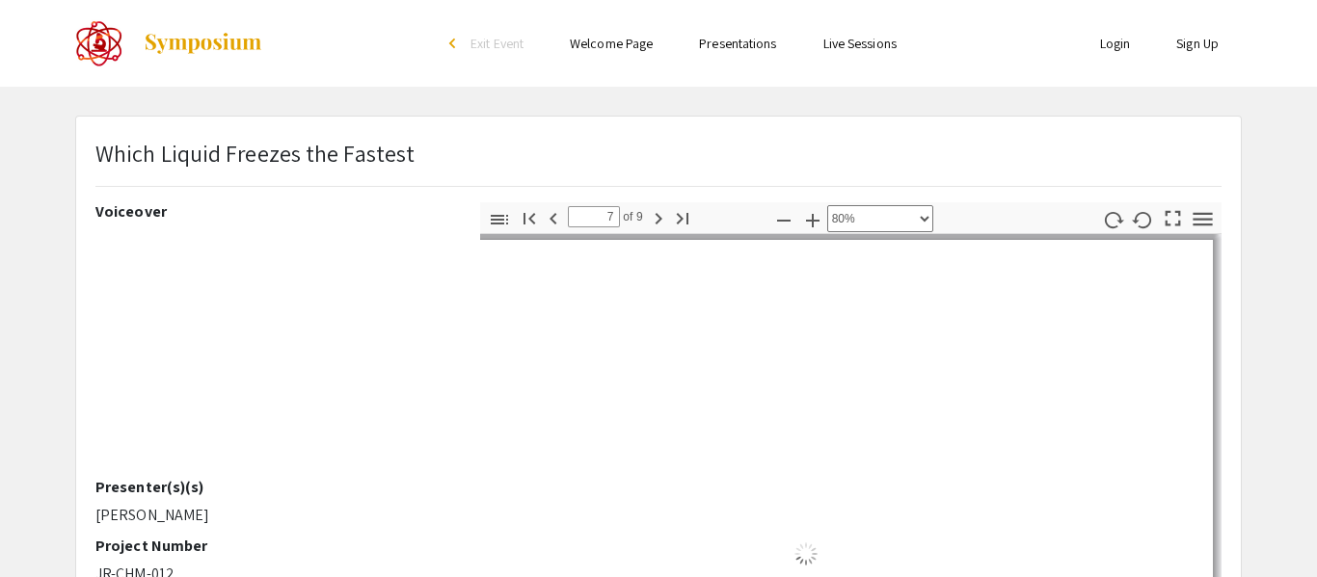
scroll to position [3905, 0]
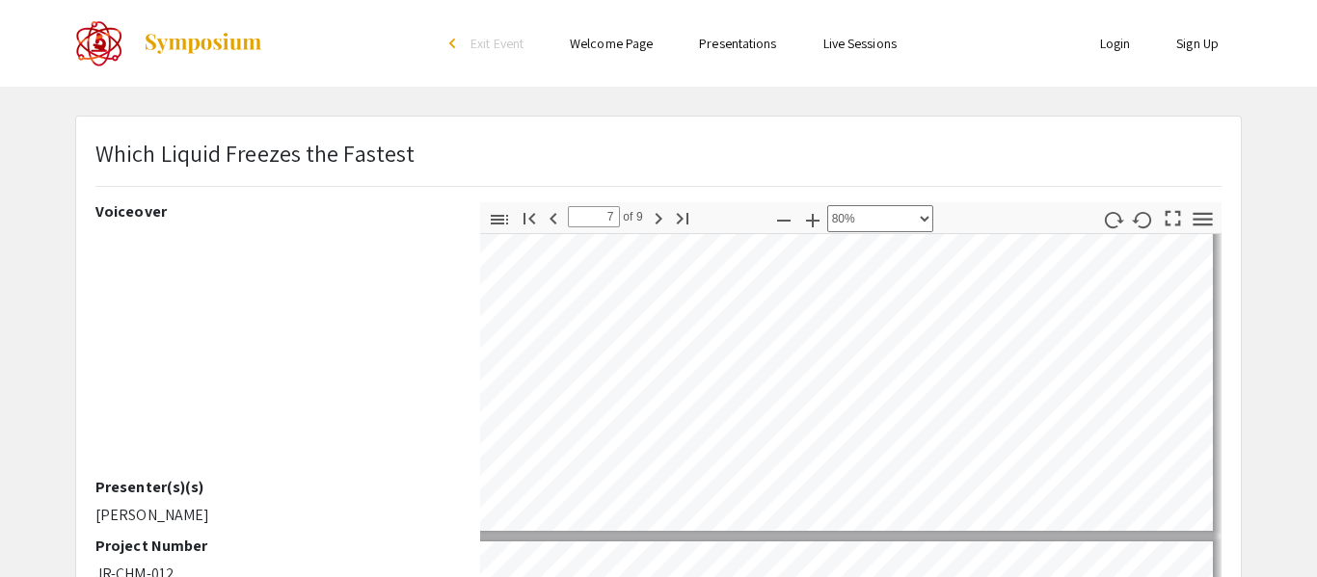
type input "8"
select select "custom"
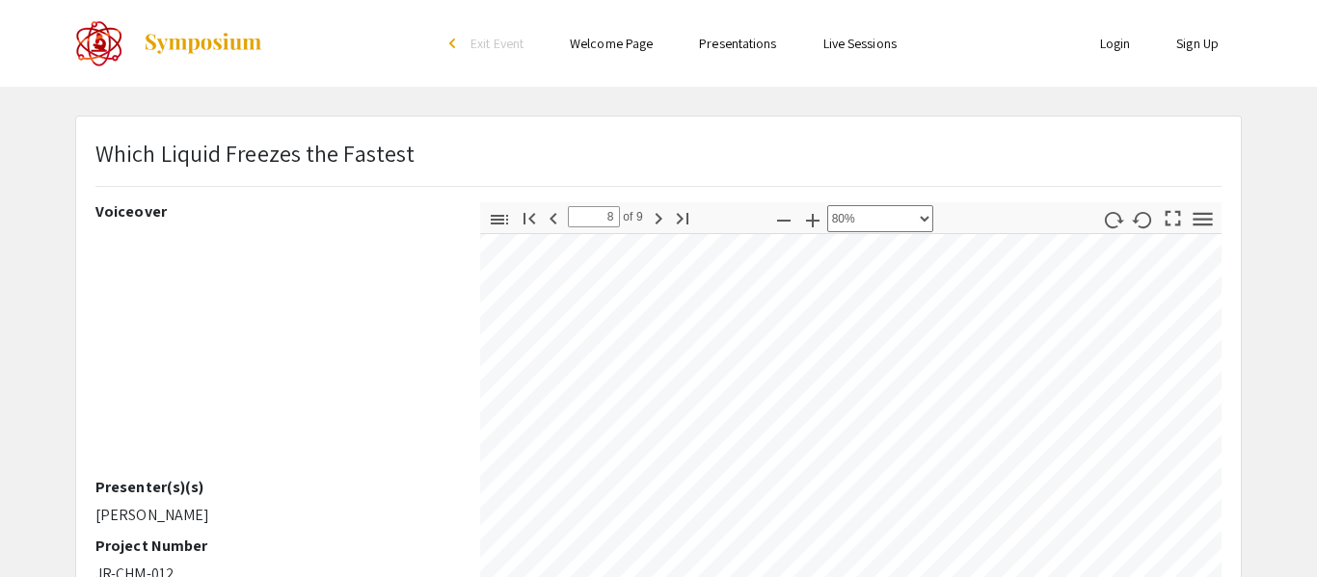
scroll to position [4619, 76]
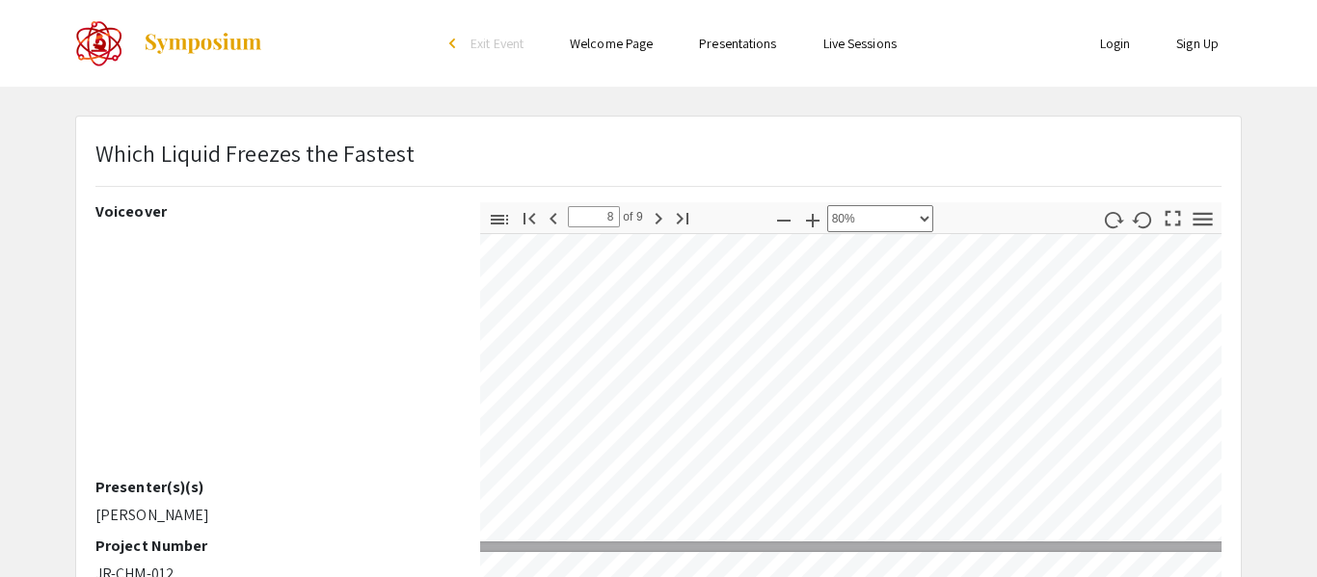
type input "7"
select select "custom"
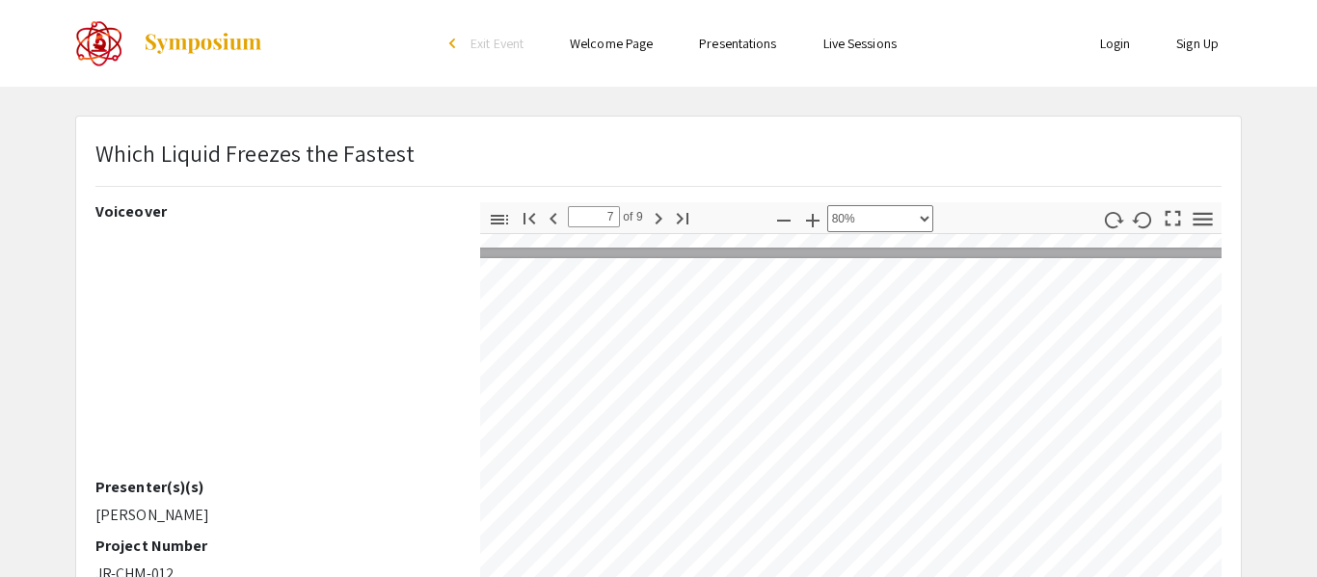
type input "6"
select select "custom"
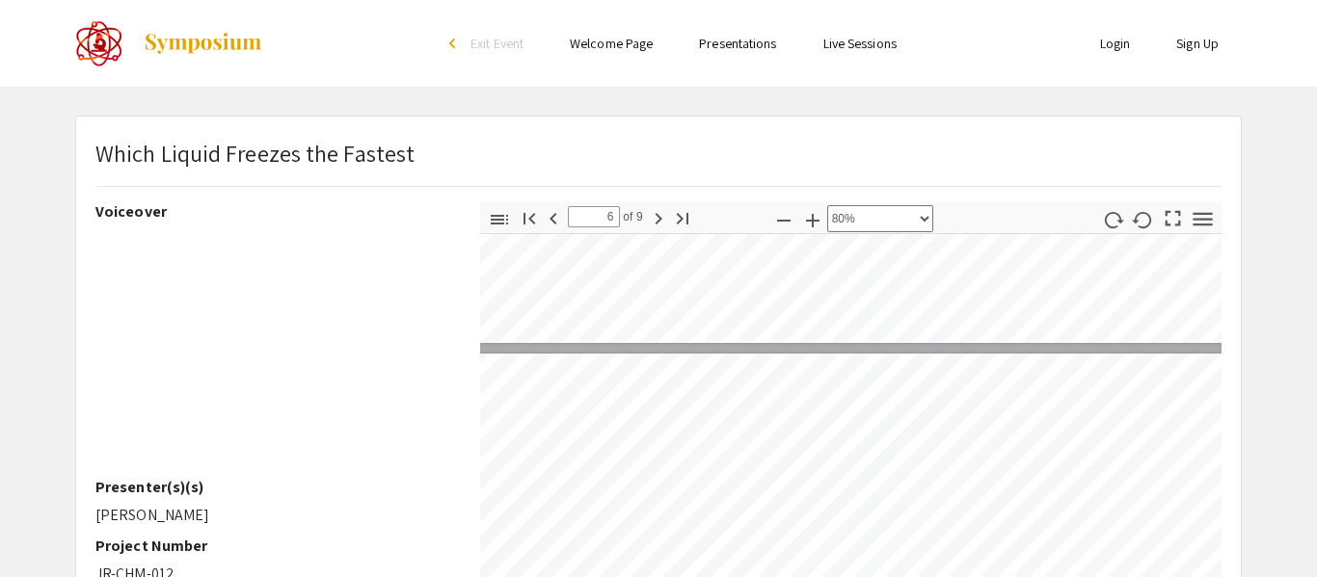
type input "5"
select select "custom"
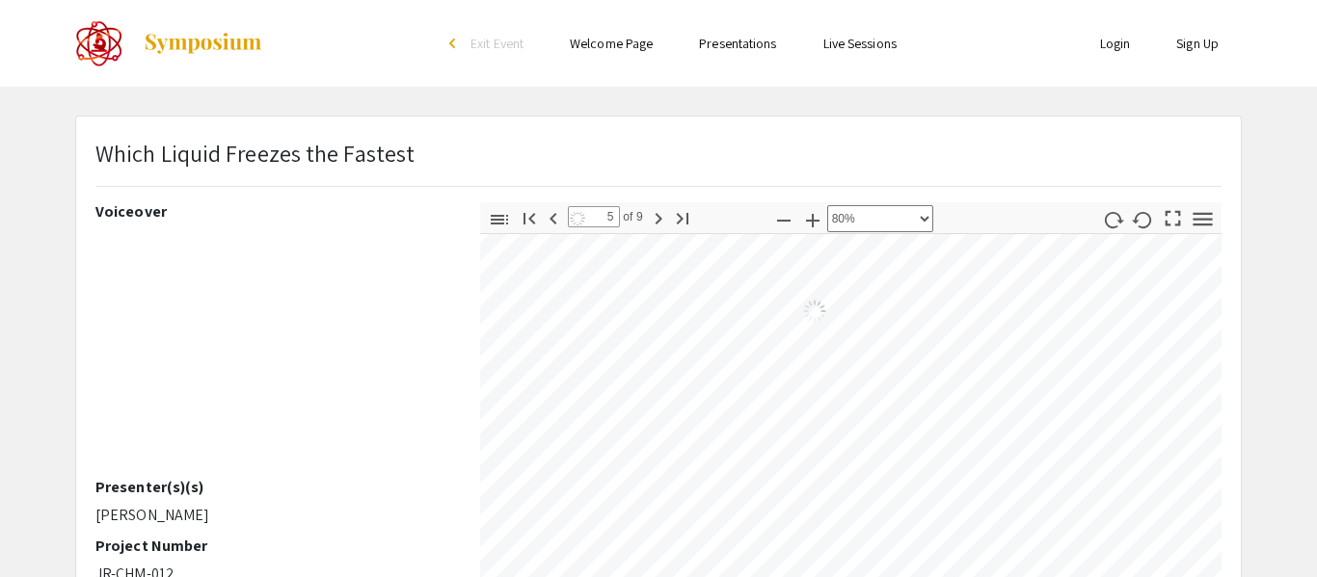
type input "6"
select select "custom"
type input "7"
select select "custom"
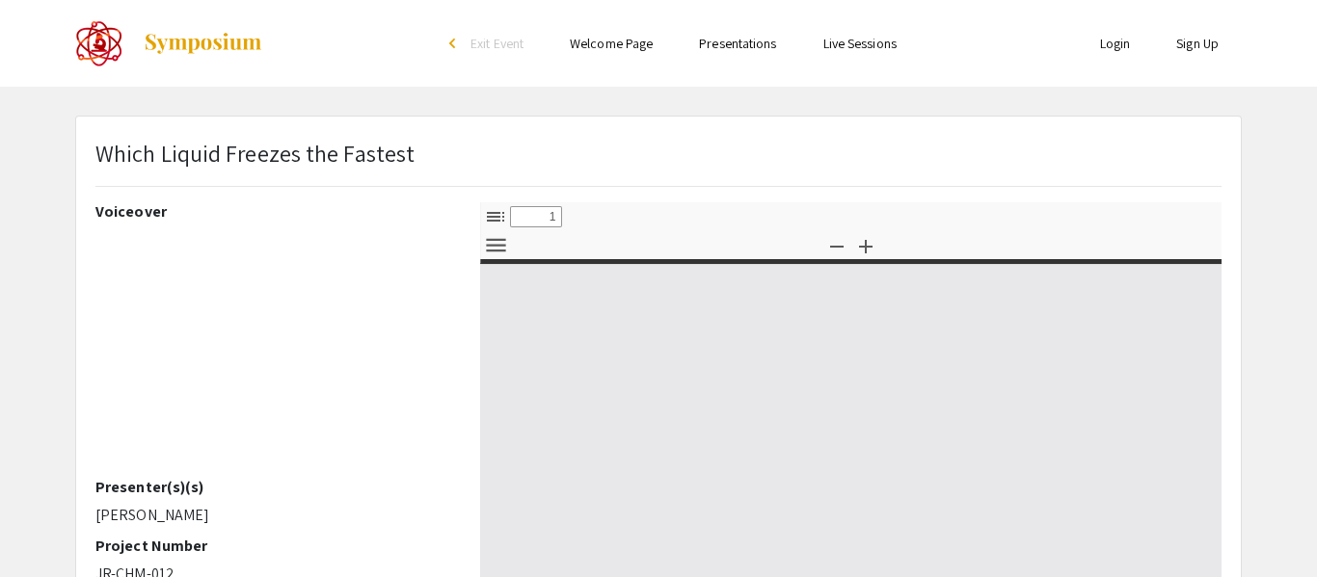
select select "custom"
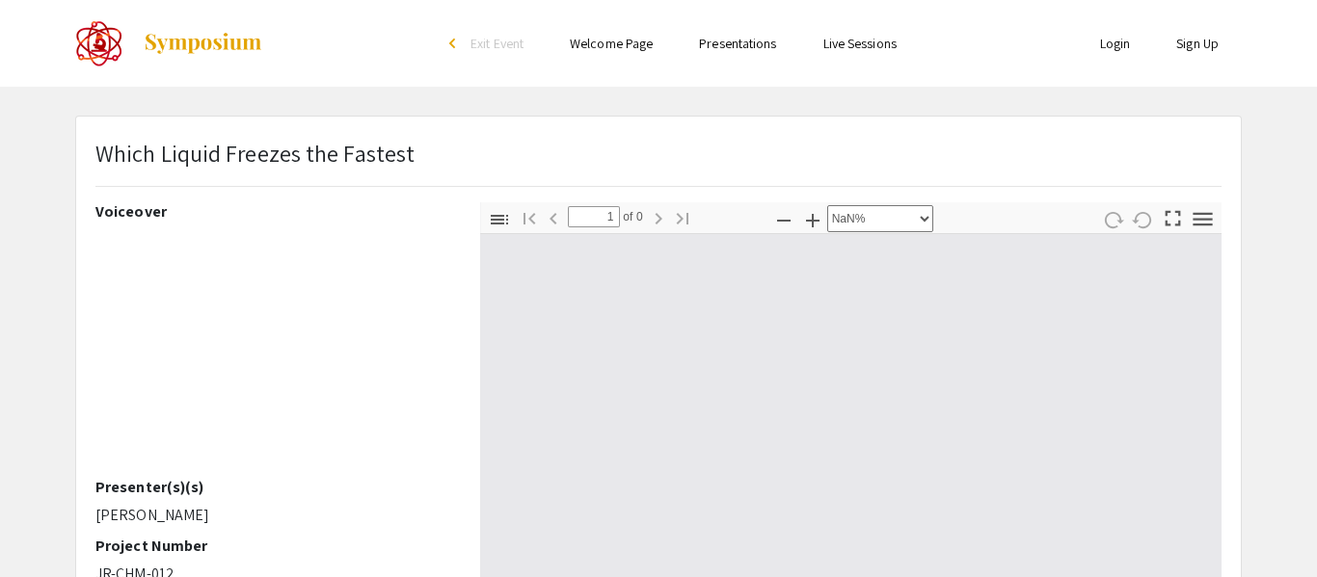
type input "0"
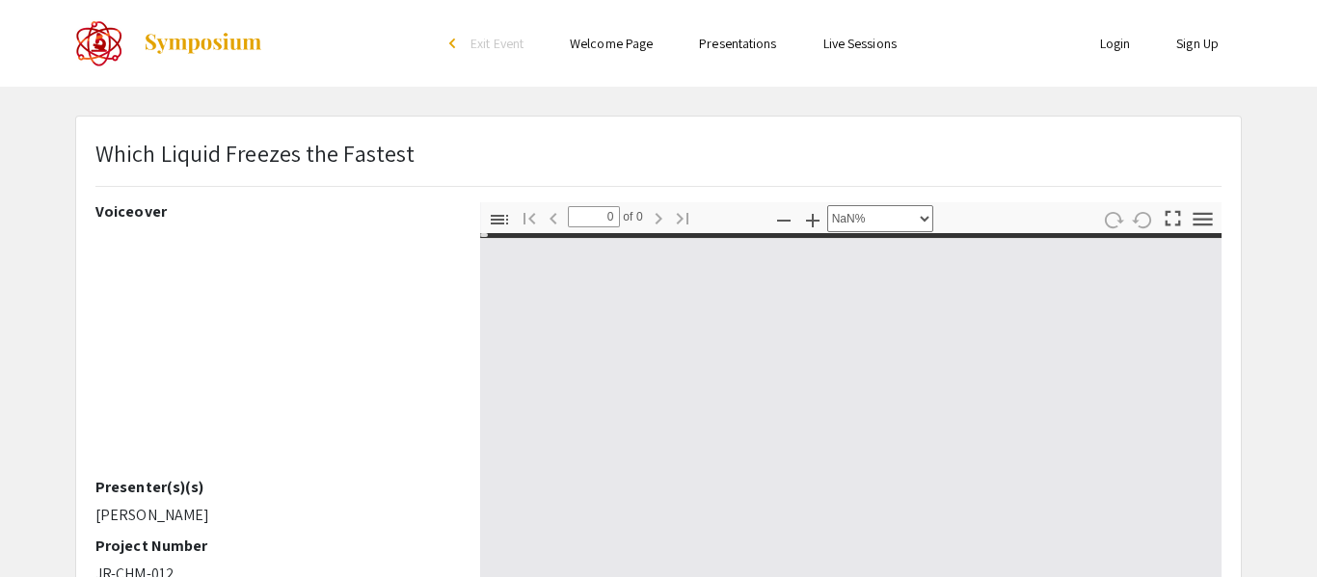
select select "auto"
type input "1"
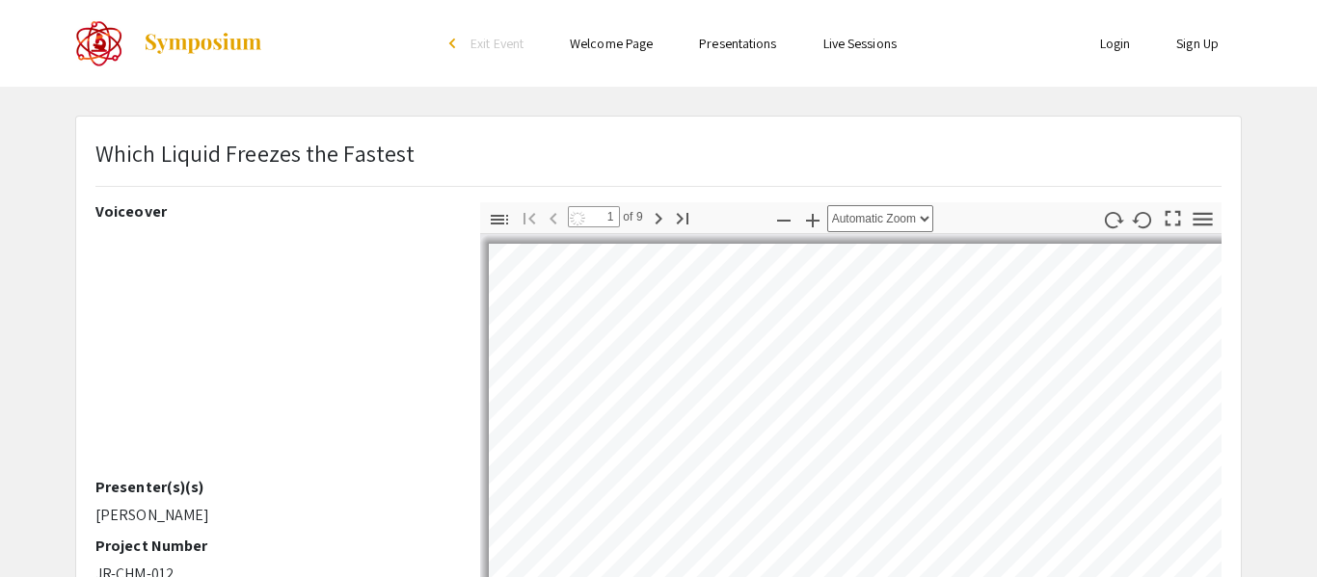
select select "custom"
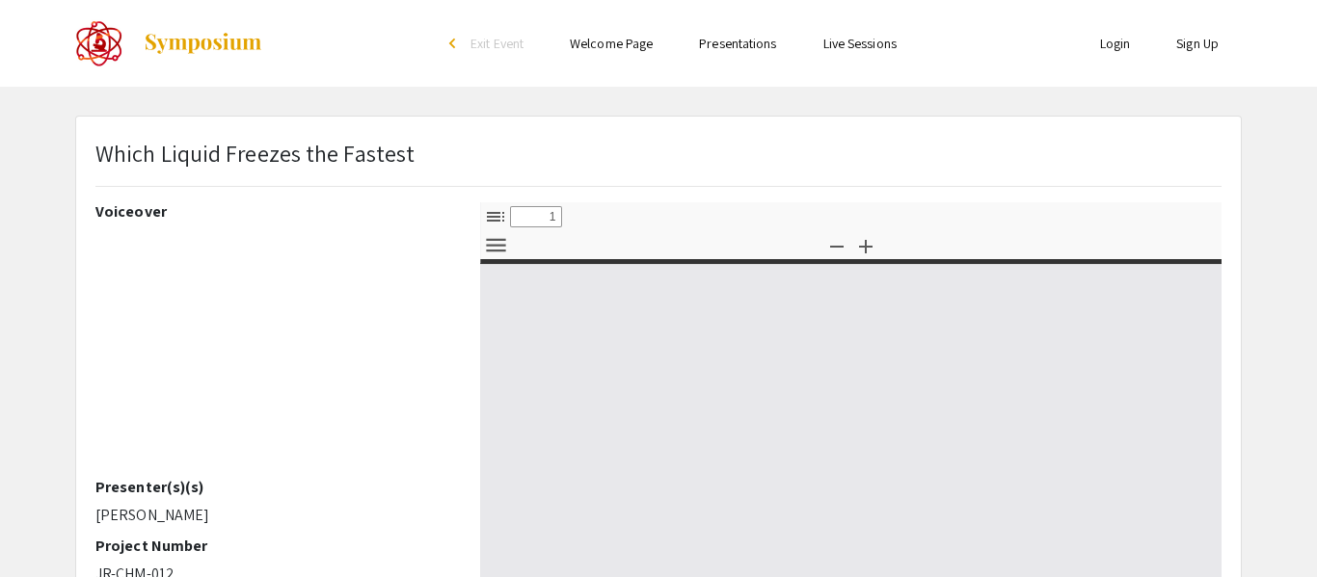
select select "custom"
type input "0"
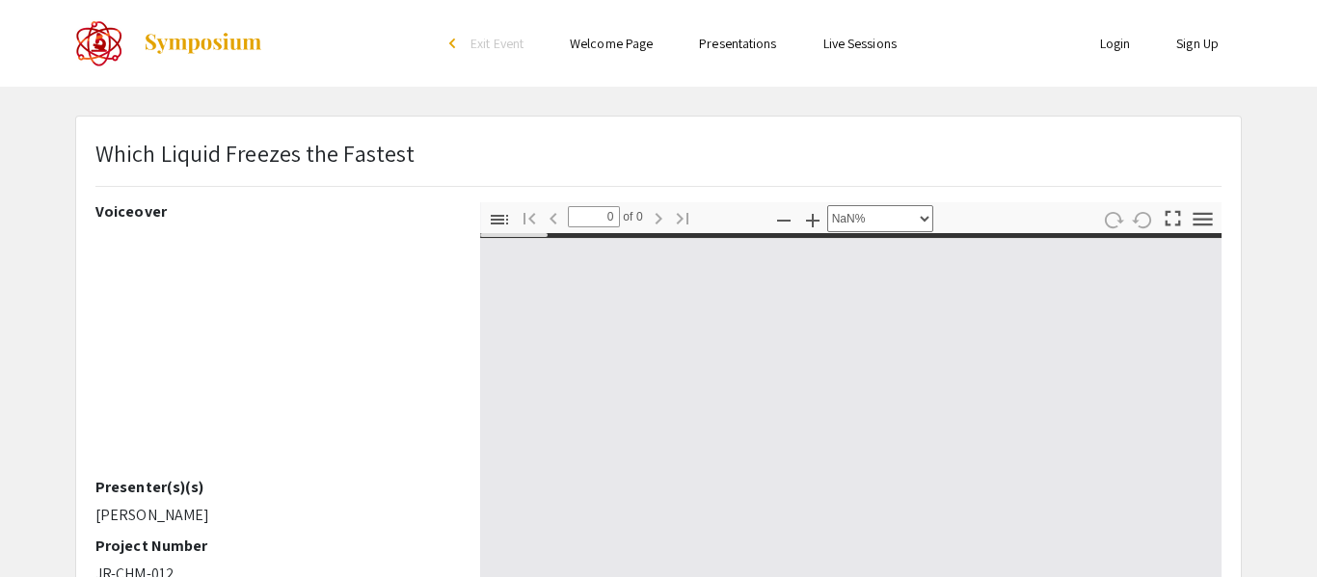
select select "auto"
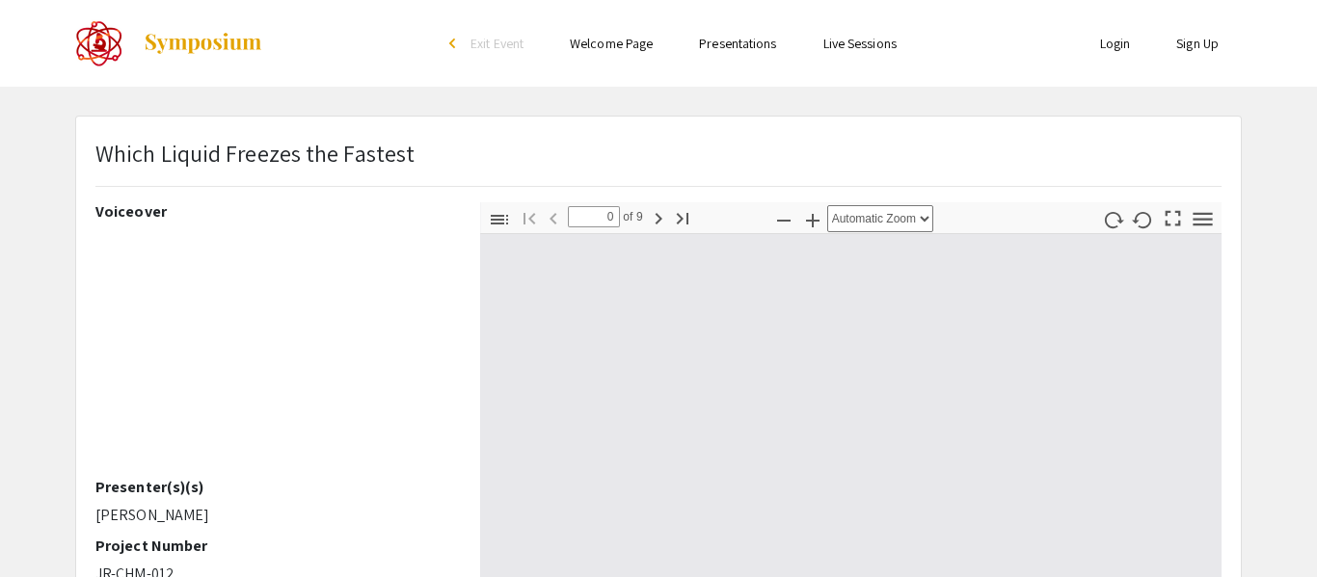
type input "1"
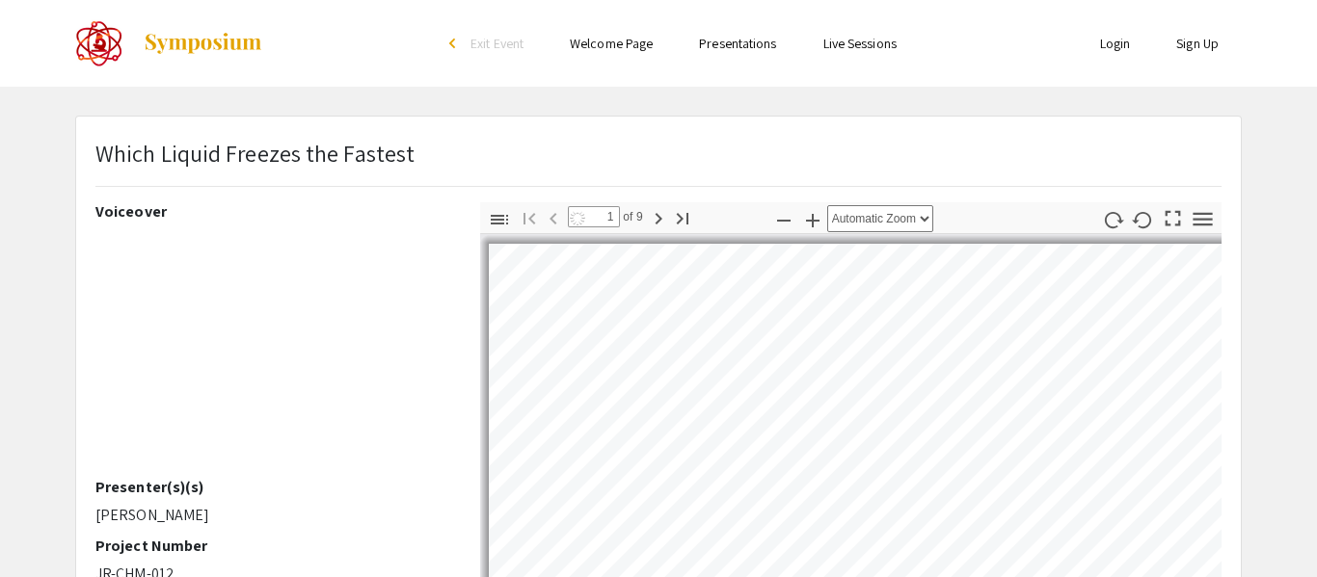
select select "custom"
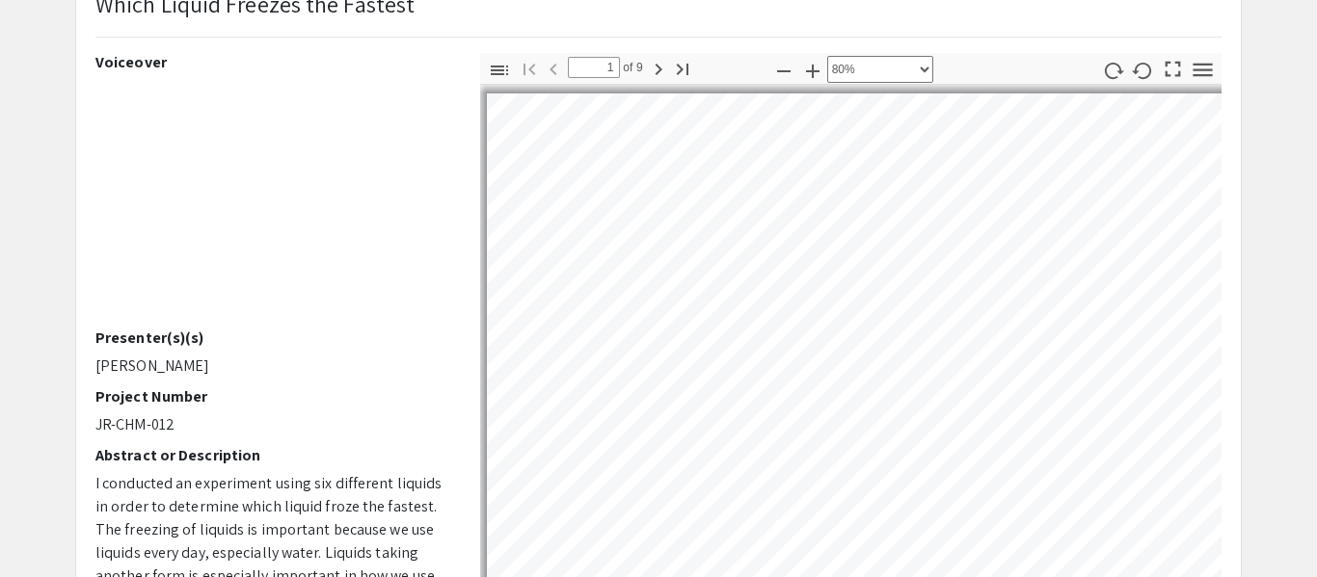
scroll to position [150, 0]
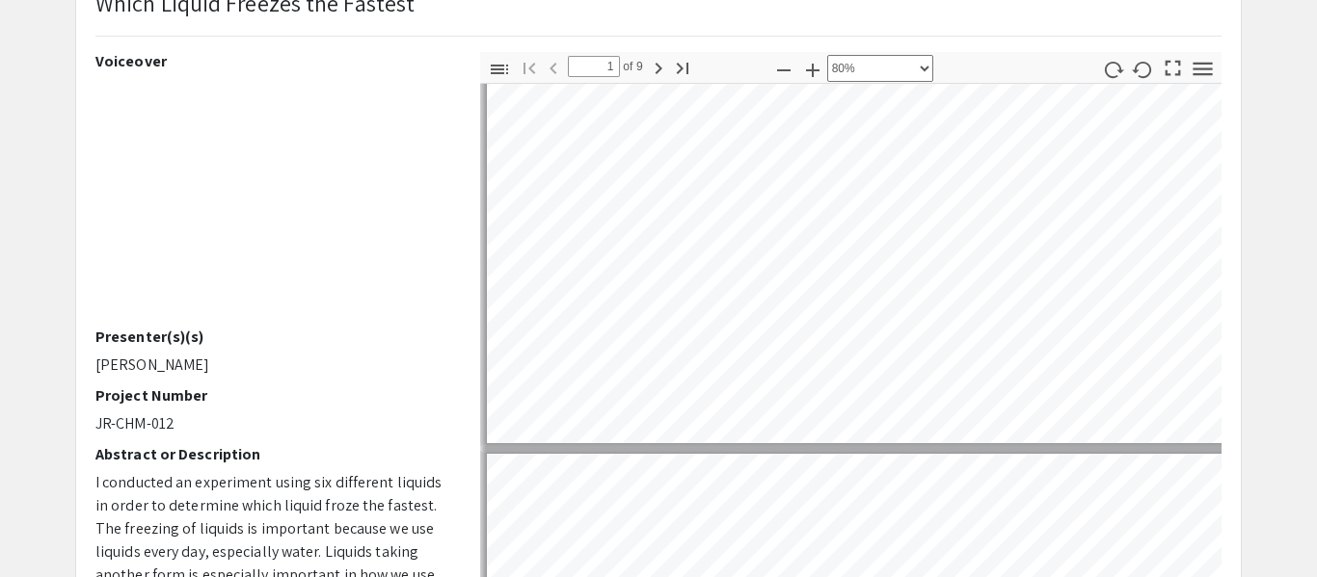
type input "2"
select select "custom"
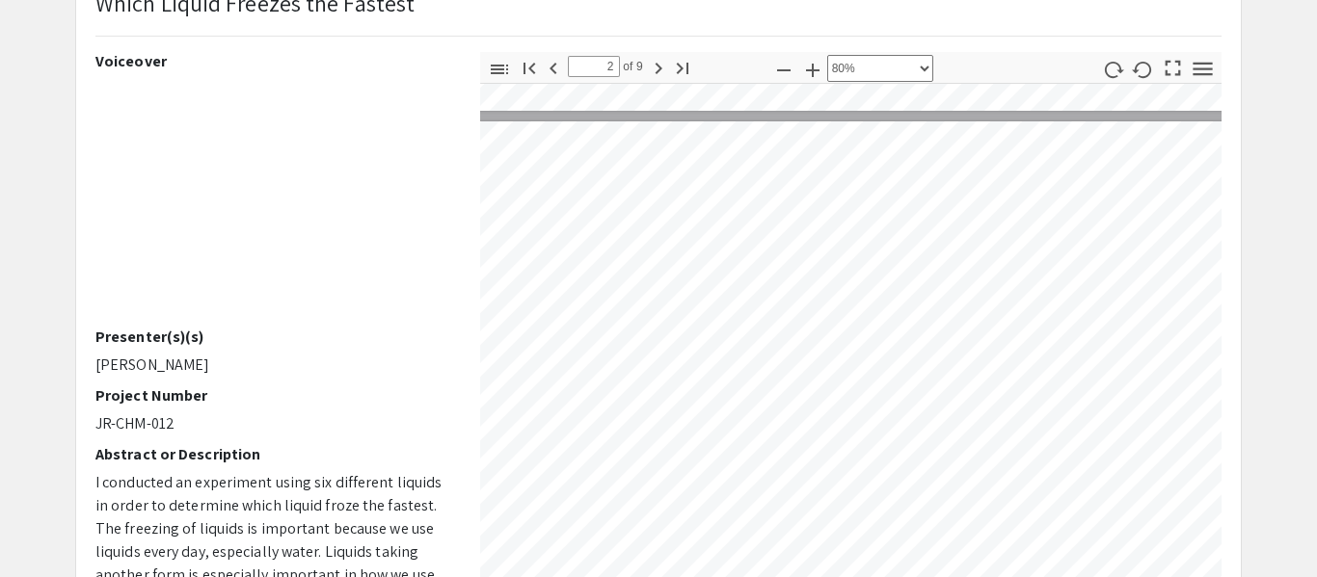
scroll to position [622, 40]
